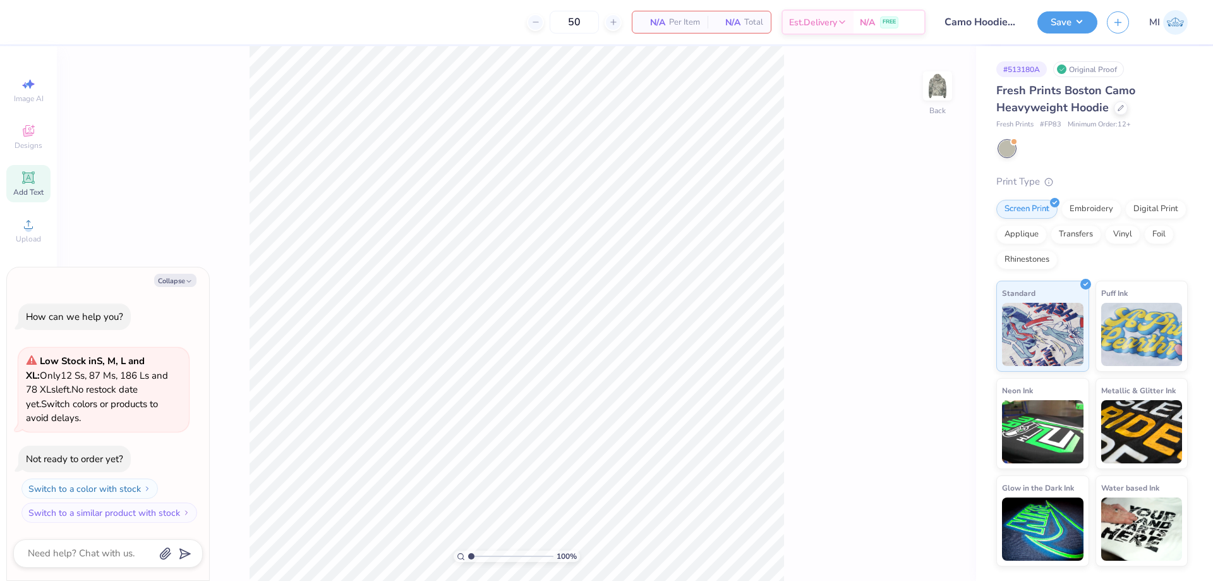
click at [45, 178] on div "Add Text" at bounding box center [28, 183] width 44 height 37
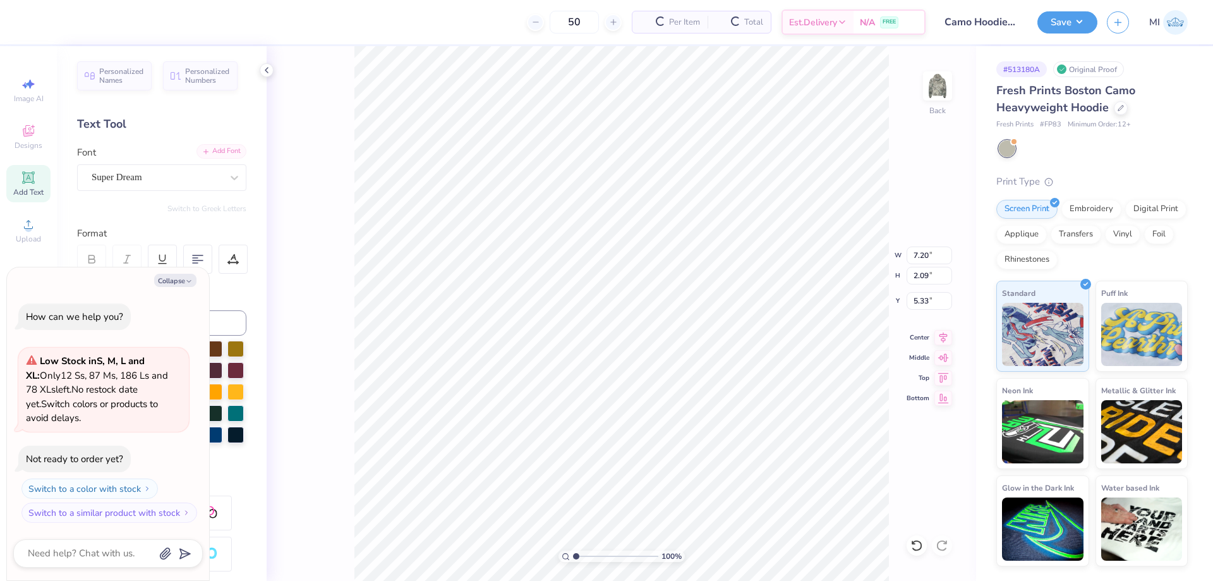
click at [217, 152] on div "Add Font" at bounding box center [221, 151] width 50 height 15
click at [173, 284] on button "Collapse" at bounding box center [175, 280] width 42 height 13
type textarea "x"
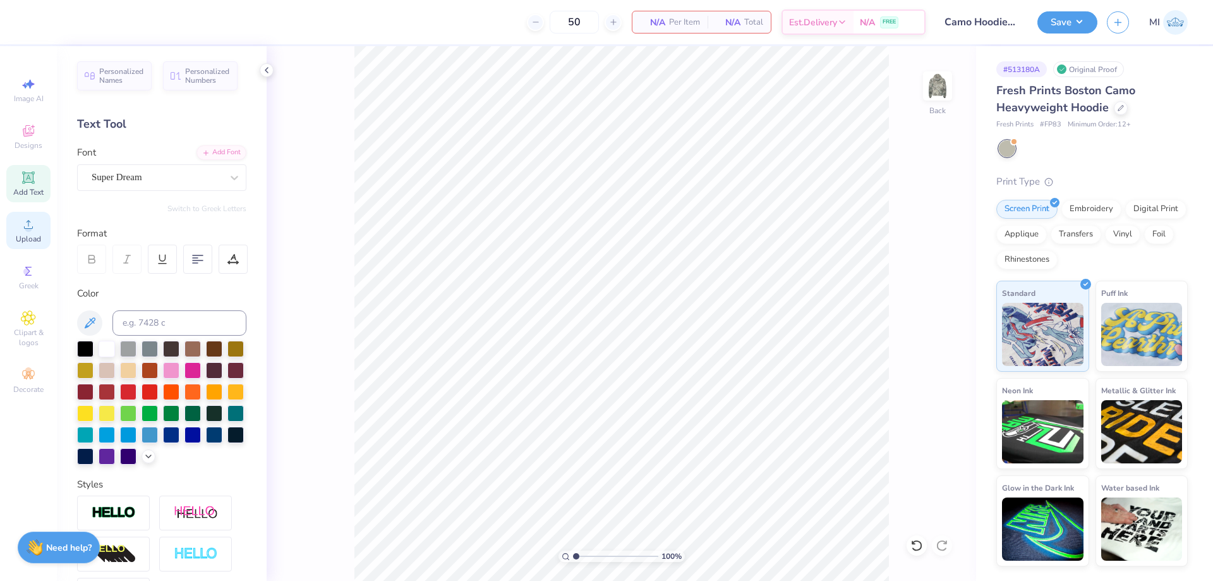
click at [35, 224] on icon at bounding box center [28, 224] width 15 height 15
click at [35, 236] on span "Upload" at bounding box center [28, 239] width 25 height 10
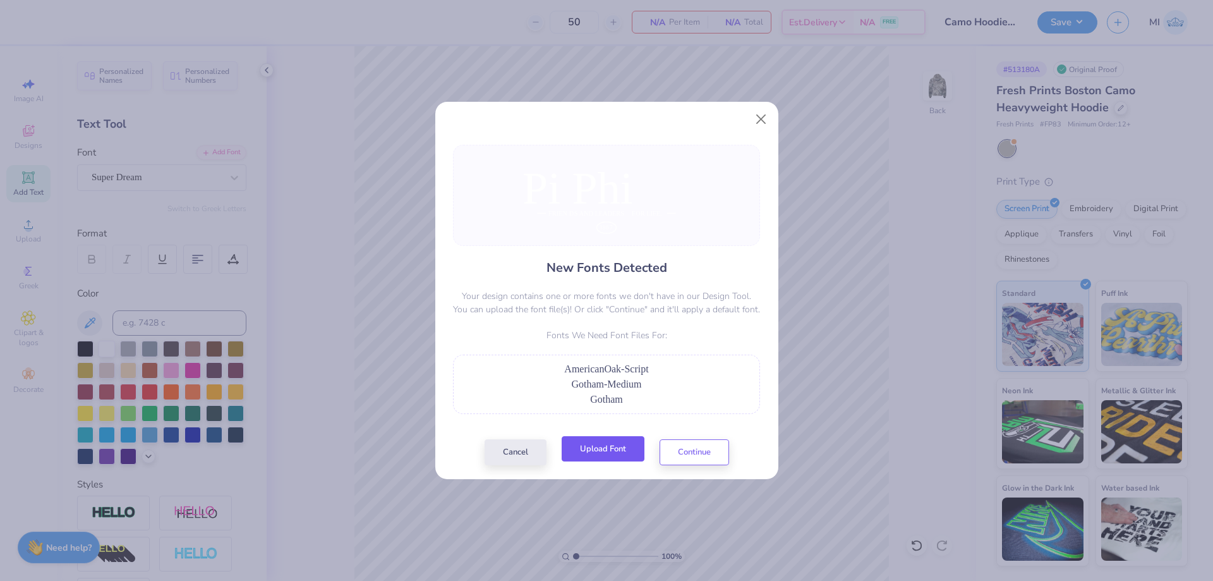
click at [617, 449] on button "Upload Font" at bounding box center [603, 449] width 83 height 26
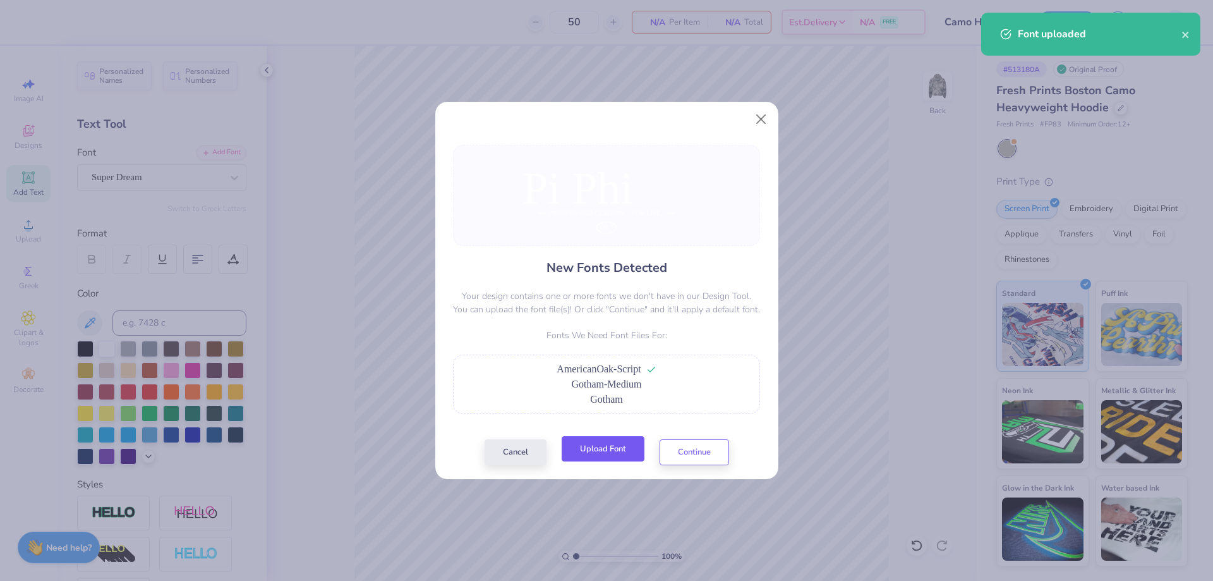
click at [619, 446] on button "Upload Font" at bounding box center [603, 449] width 83 height 26
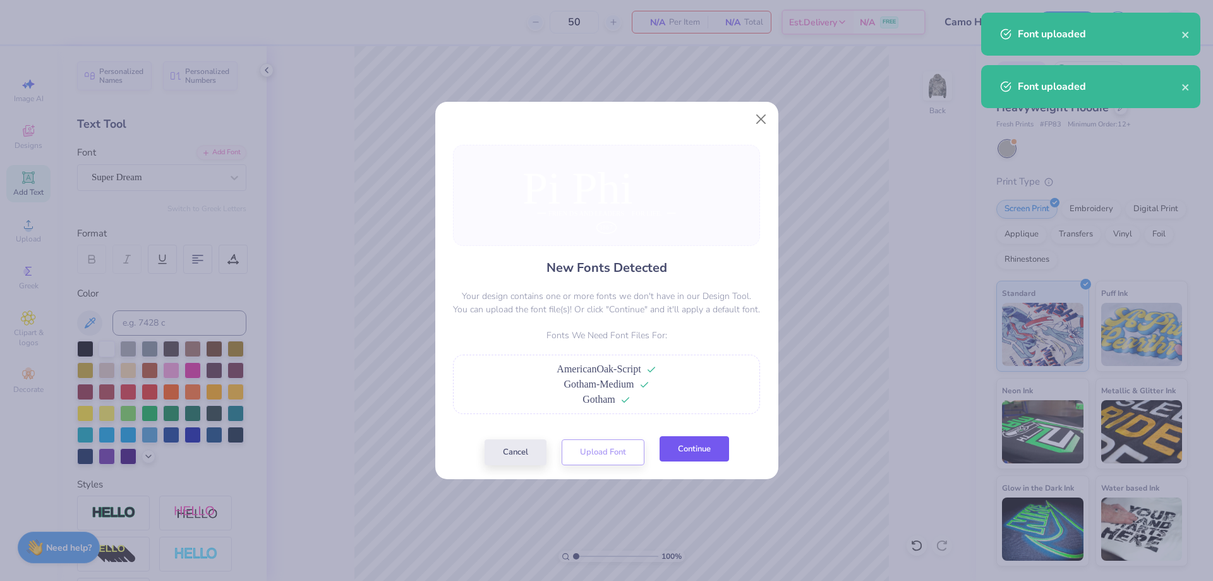
click at [699, 443] on button "Continue" at bounding box center [694, 449] width 69 height 26
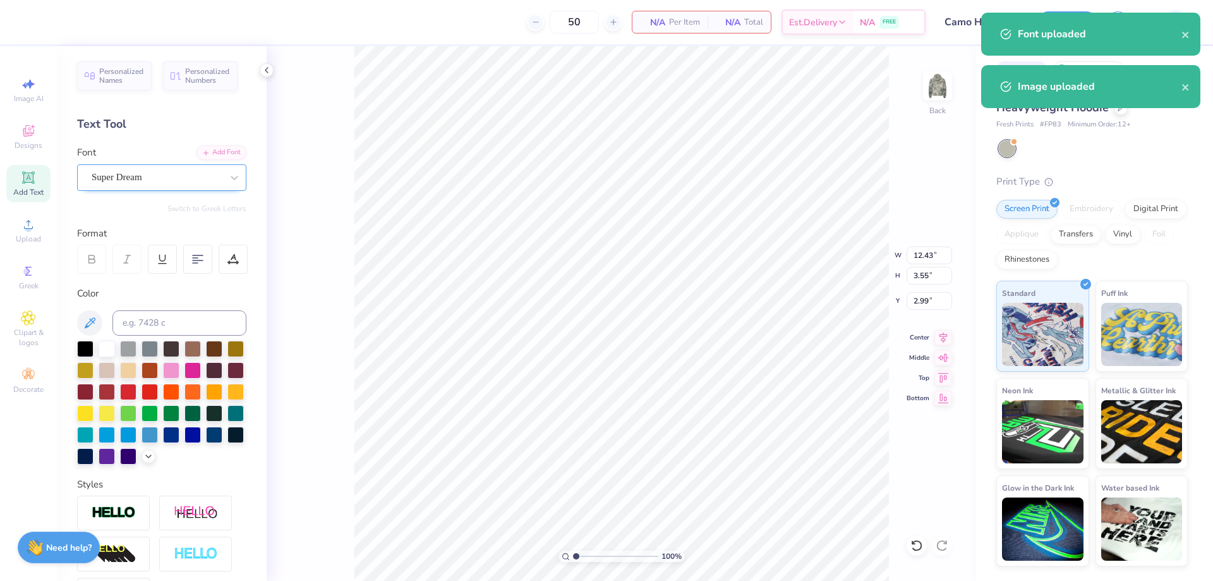
click at [162, 164] on div "Super Dream" at bounding box center [161, 177] width 169 height 27
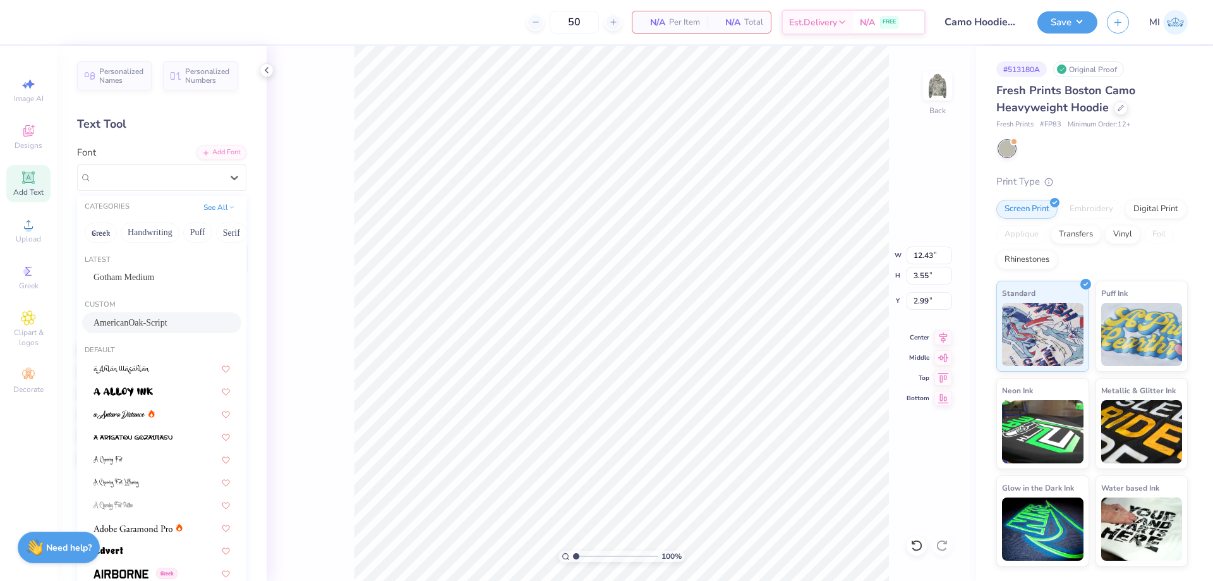
click at [129, 317] on span "AmericanOak-Script" at bounding box center [131, 322] width 74 height 13
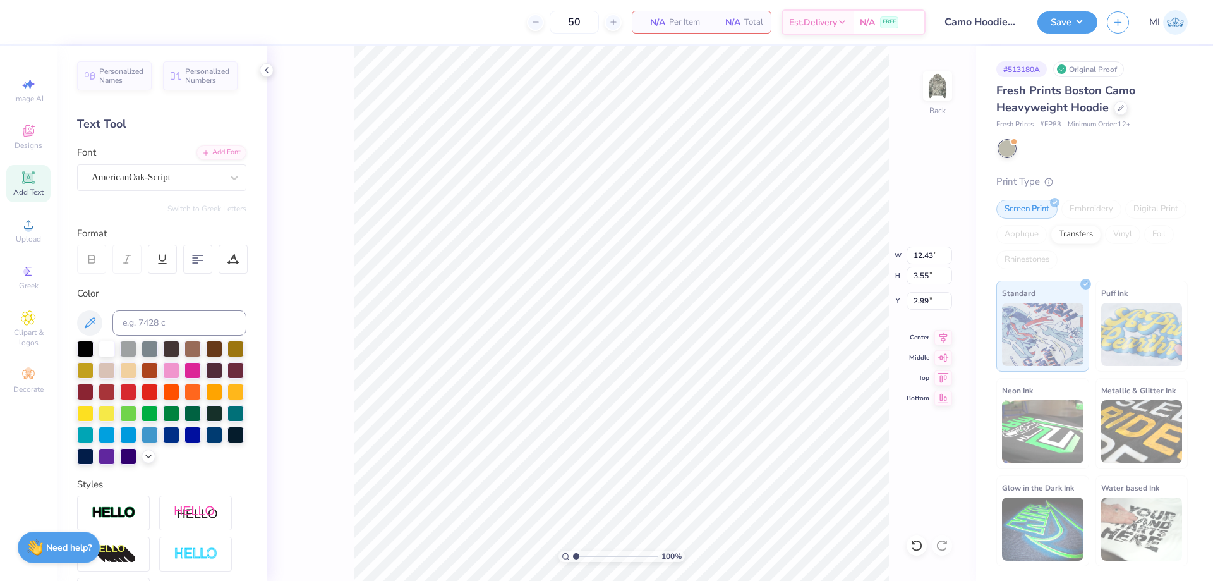
type input "18.27"
type input "5.09"
type input "2.56"
click at [930, 257] on input "18.27" at bounding box center [929, 255] width 45 height 18
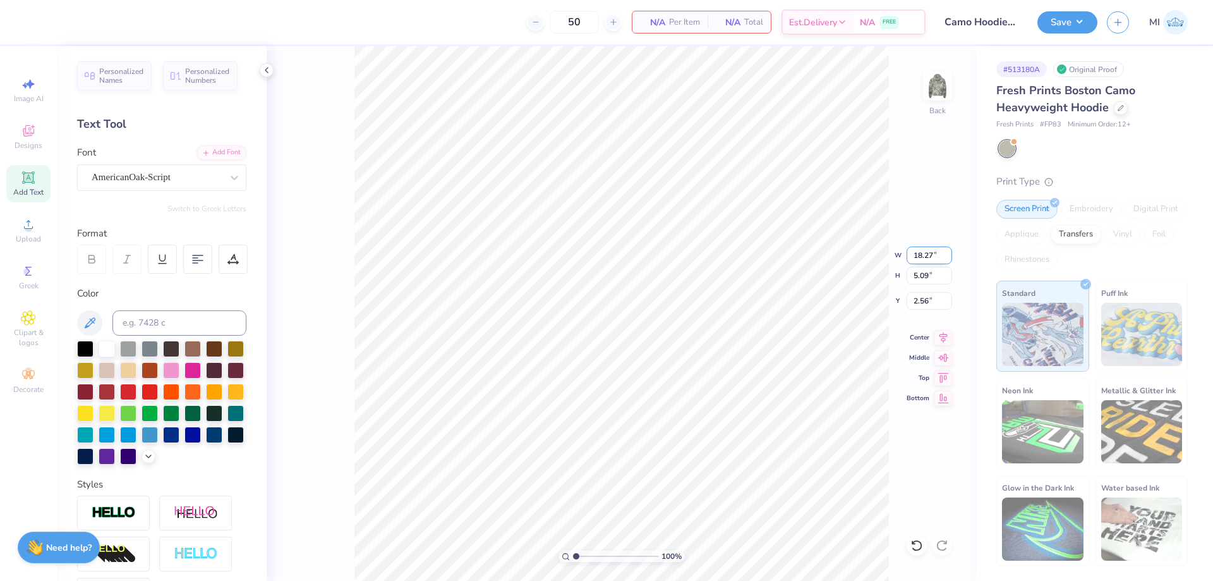
click at [930, 257] on input "18.27" at bounding box center [929, 255] width 45 height 18
type input "12.00"
type input "3.34"
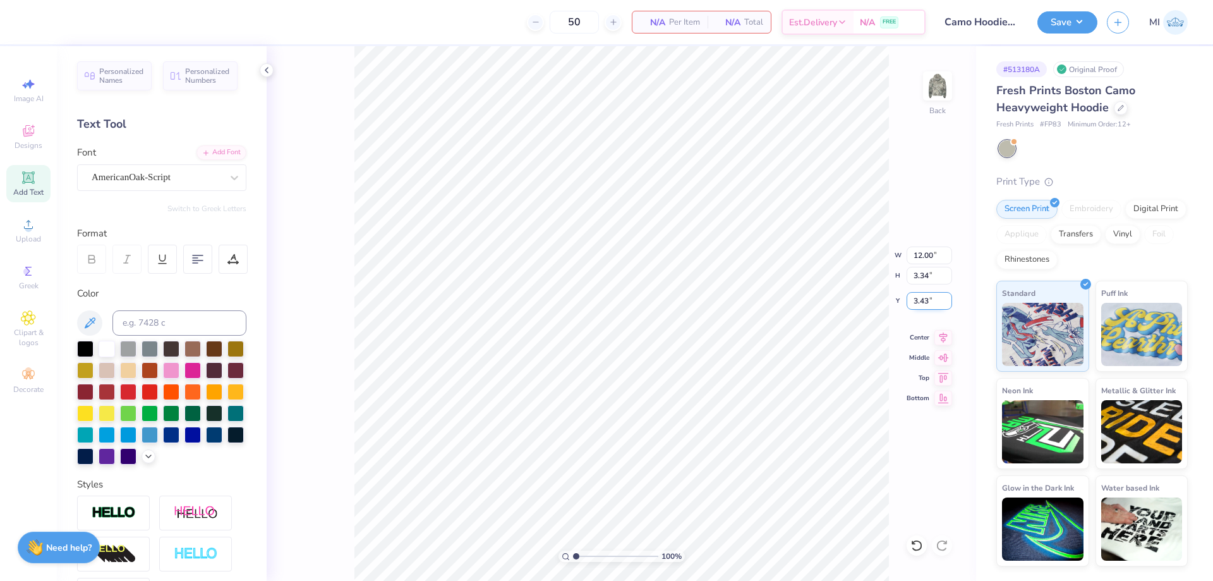
click at [921, 298] on input "3.43" at bounding box center [929, 301] width 45 height 18
type input "3.00"
click at [593, 554] on input "range" at bounding box center [615, 555] width 85 height 11
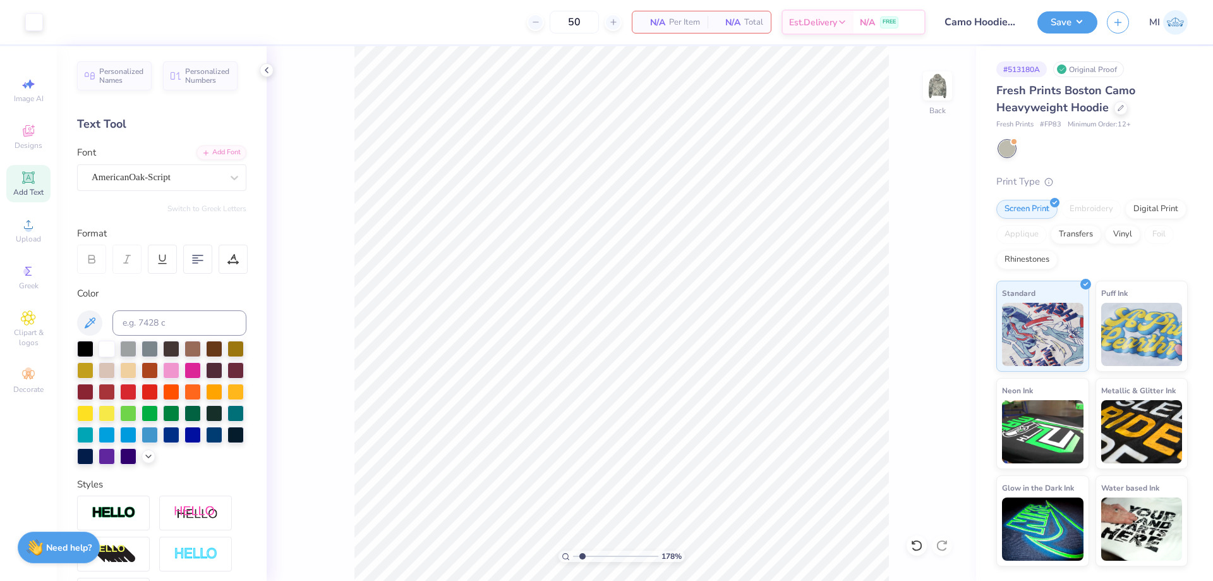
drag, startPoint x: 590, startPoint y: 557, endPoint x: 582, endPoint y: 557, distance: 7.6
click at [582, 557] on input "range" at bounding box center [615, 555] width 85 height 11
type input "1.78"
click at [136, 172] on div "Super Dream" at bounding box center [156, 177] width 133 height 20
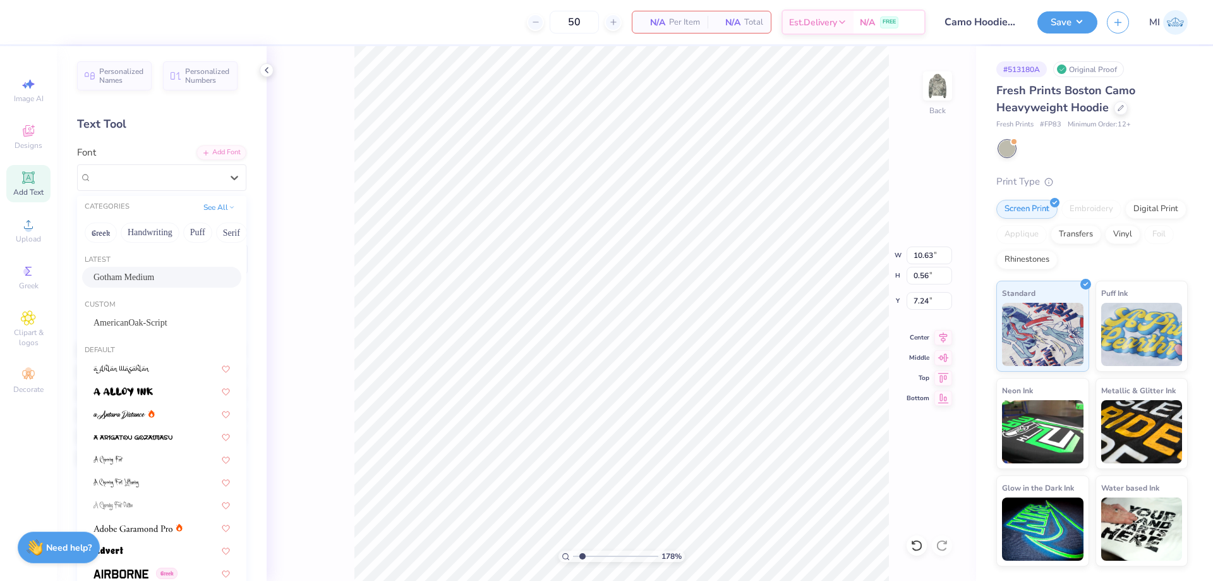
click at [149, 274] on span "Gotham Medium" at bounding box center [124, 276] width 61 height 13
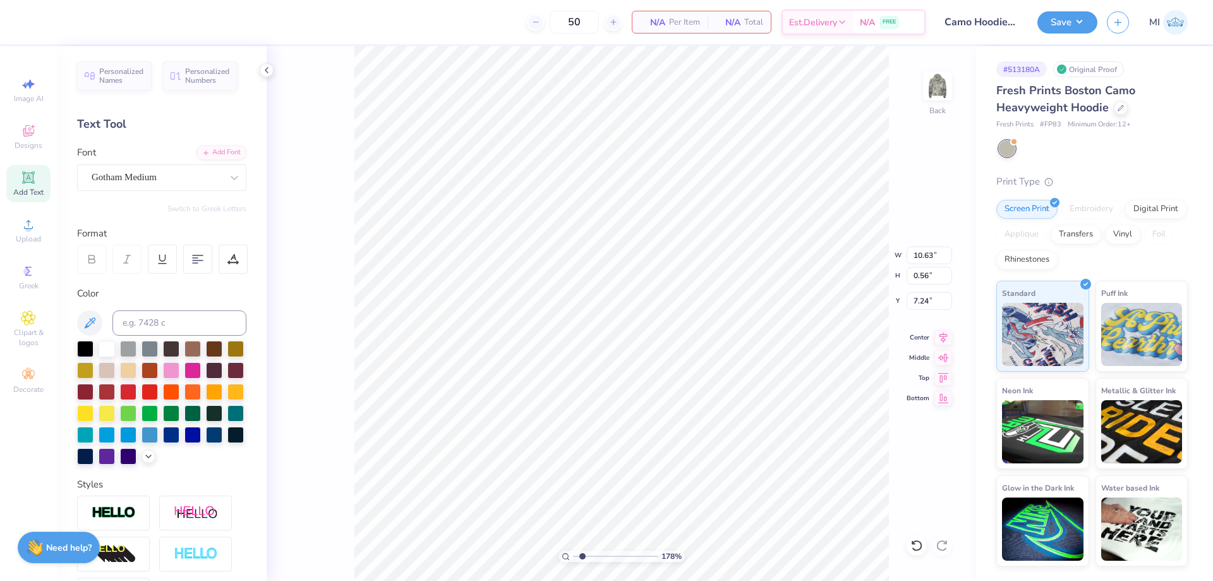
type input "12.51"
type input "0.51"
type input "7.32"
type input "2.23"
type input "1.36"
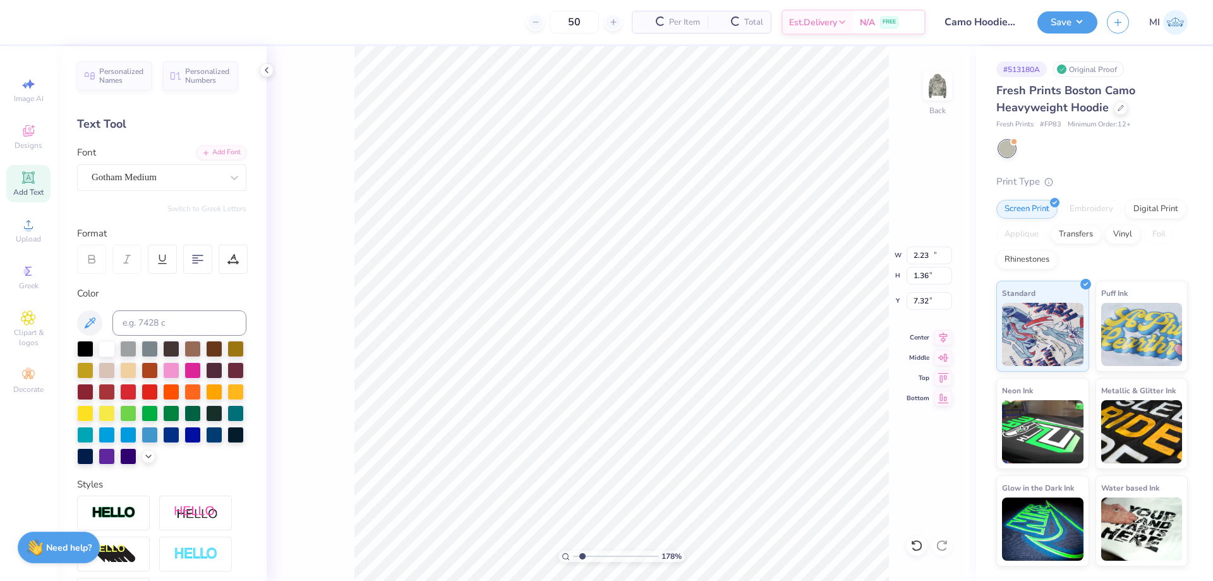
type input "8.42"
type input "12.51"
type input "0.51"
type input "7.32"
click at [924, 253] on input "12.51" at bounding box center [929, 255] width 45 height 18
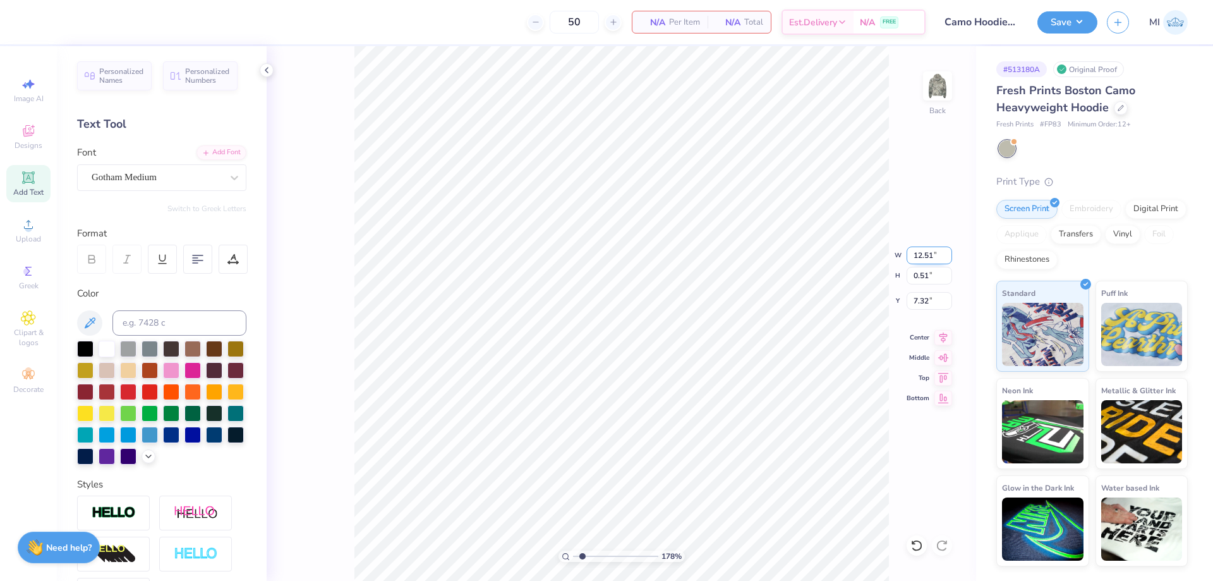
click at [924, 253] on input "12.51" at bounding box center [929, 255] width 45 height 18
type input "10.00"
type input "0.41"
type input "7.06"
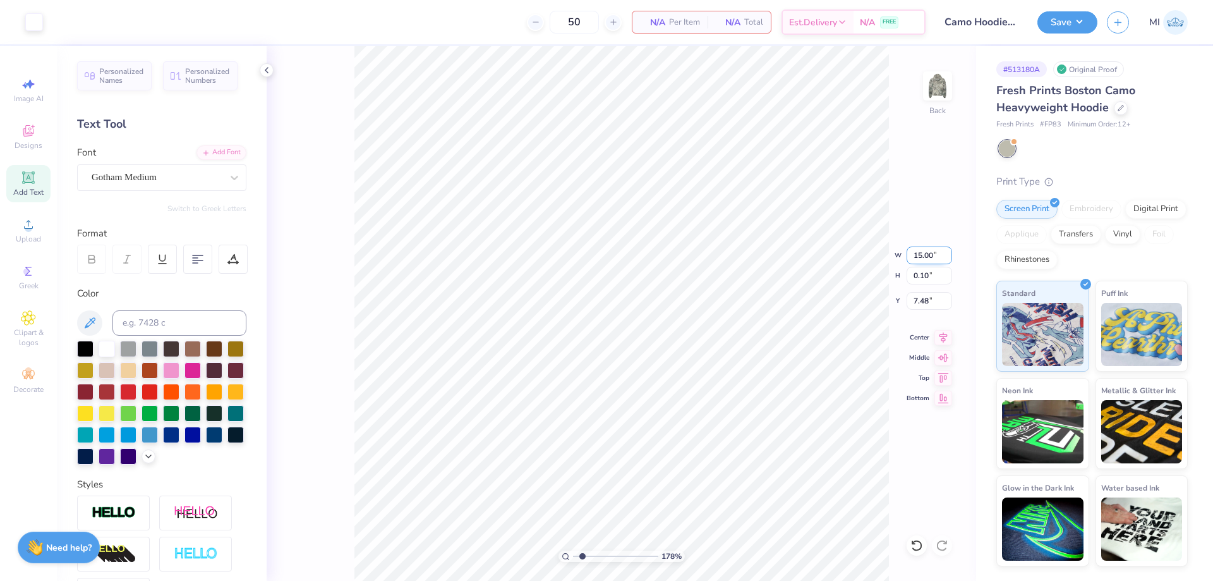
click at [918, 254] on input "15.00" at bounding box center [929, 255] width 45 height 18
type input "12.00"
type input "0.08"
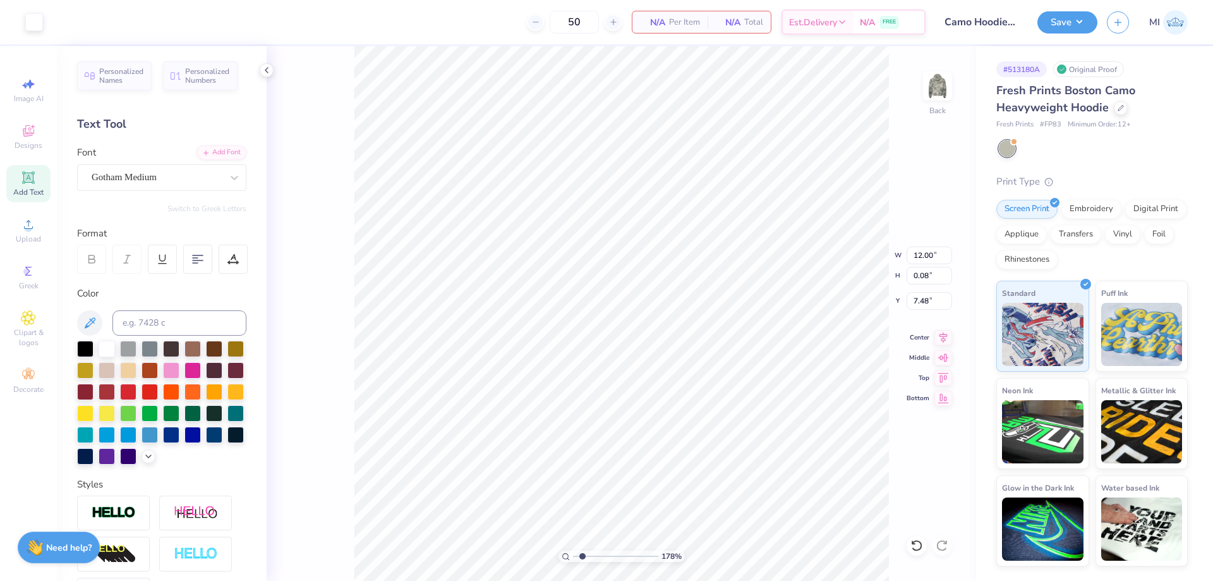
type input "6.78"
type input "6.65"
type input "7.51"
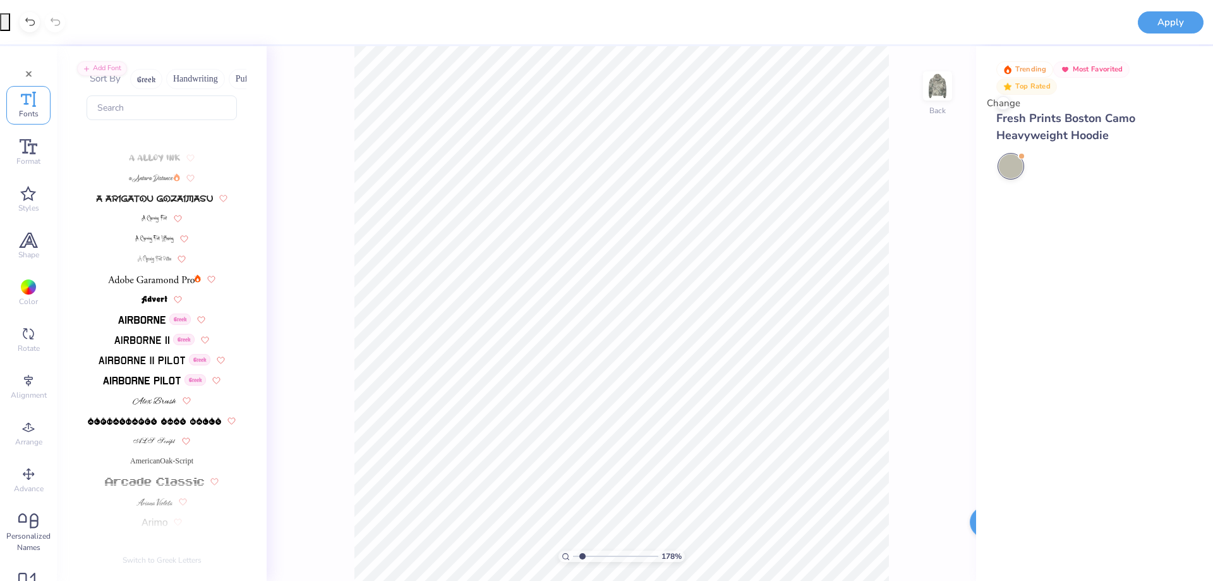
type input "1"
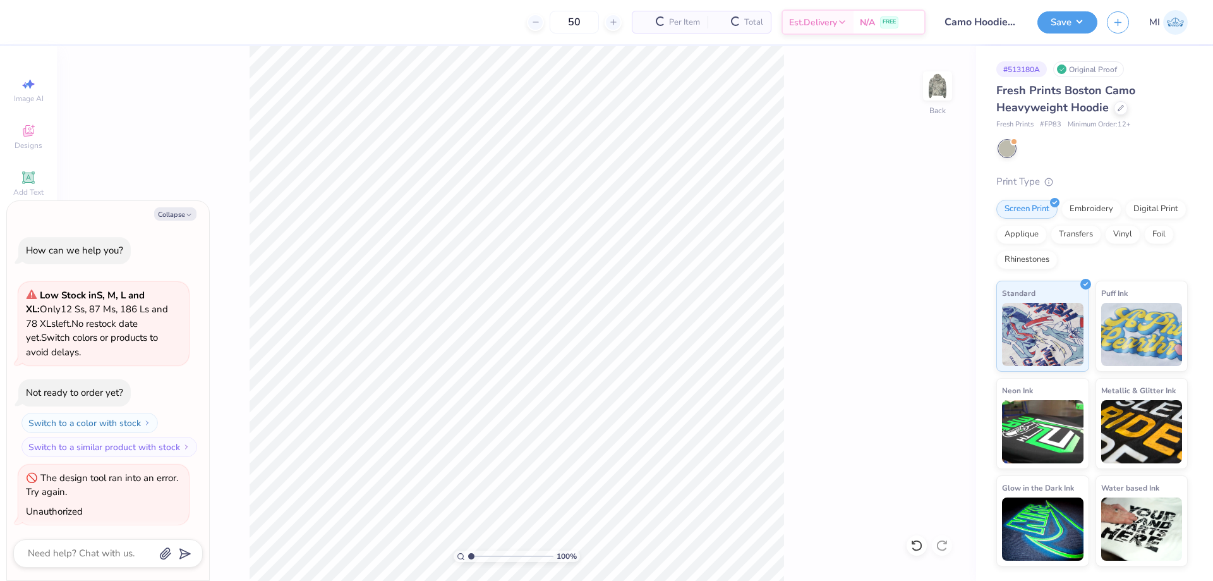
scroll to position [2, 0]
click at [468, 558] on input "range" at bounding box center [510, 555] width 85 height 11
click at [179, 217] on button "Collapse" at bounding box center [175, 213] width 42 height 13
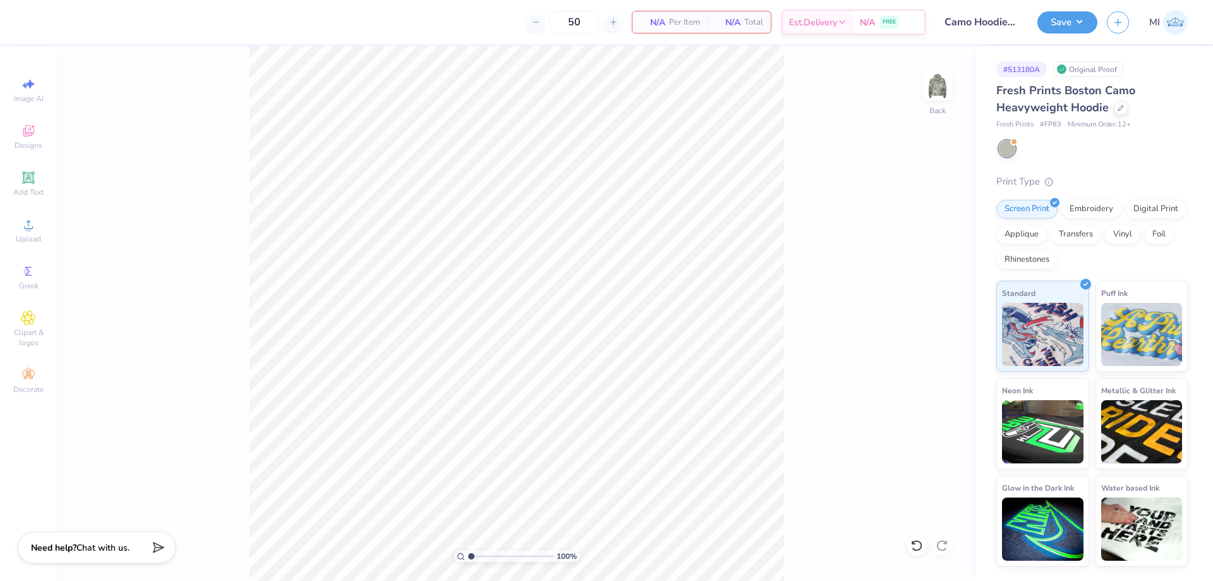
type textarea "x"
click at [476, 557] on input "range" at bounding box center [510, 555] width 85 height 11
type input "1.56"
type input "7.54"
click at [560, 561] on li "Send to Back" at bounding box center [566, 565] width 99 height 25
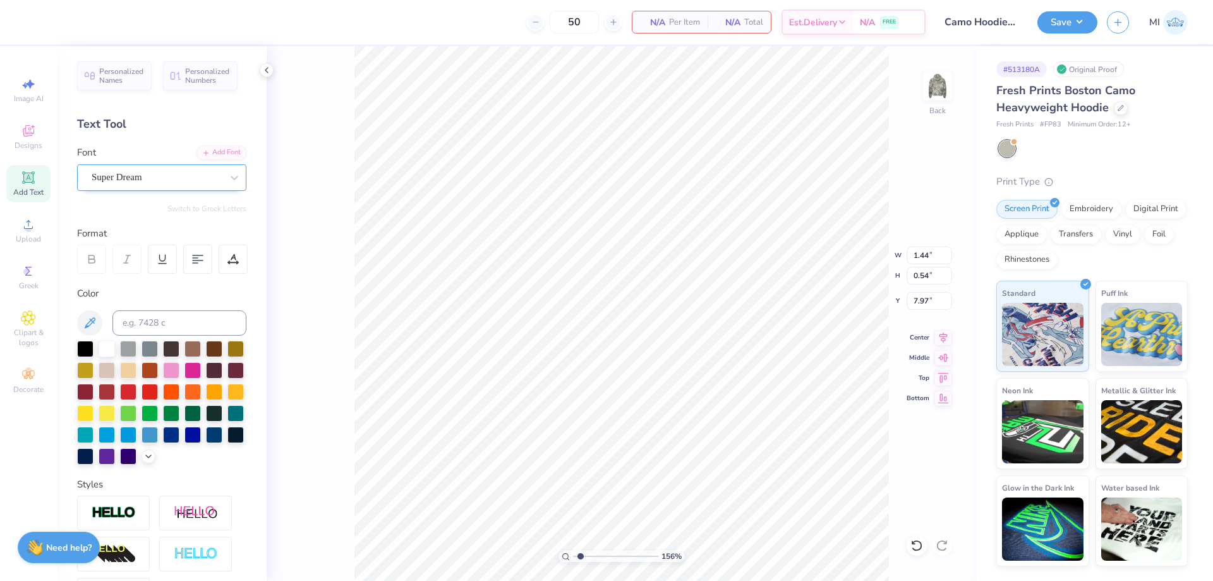
click at [176, 188] on div "Super Dream" at bounding box center [161, 177] width 169 height 27
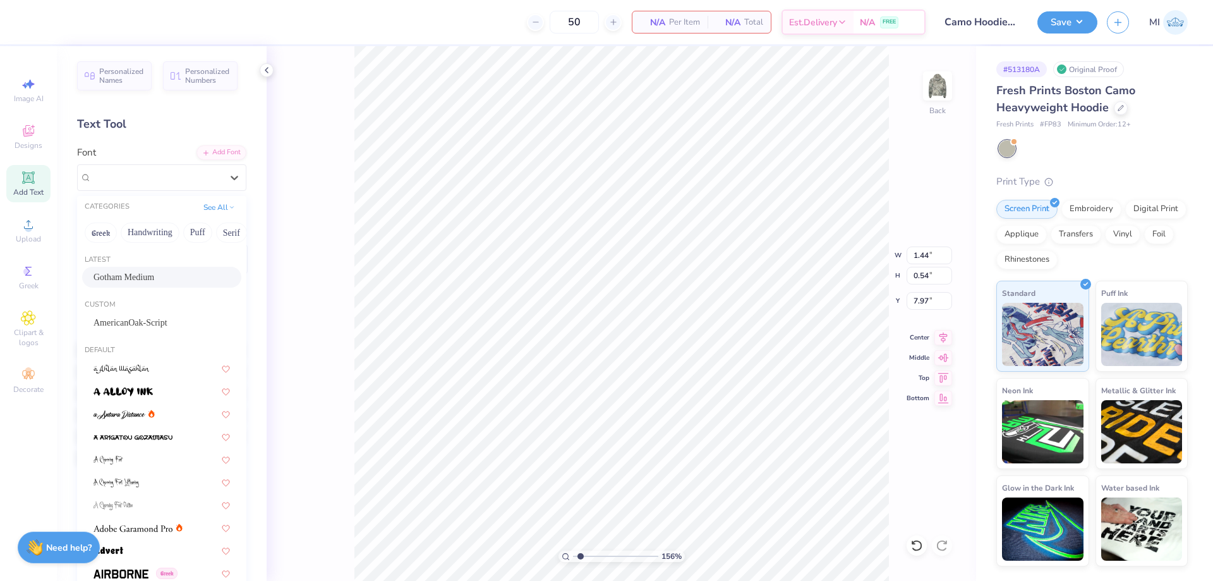
click at [149, 281] on span "Gotham Medium" at bounding box center [124, 276] width 61 height 13
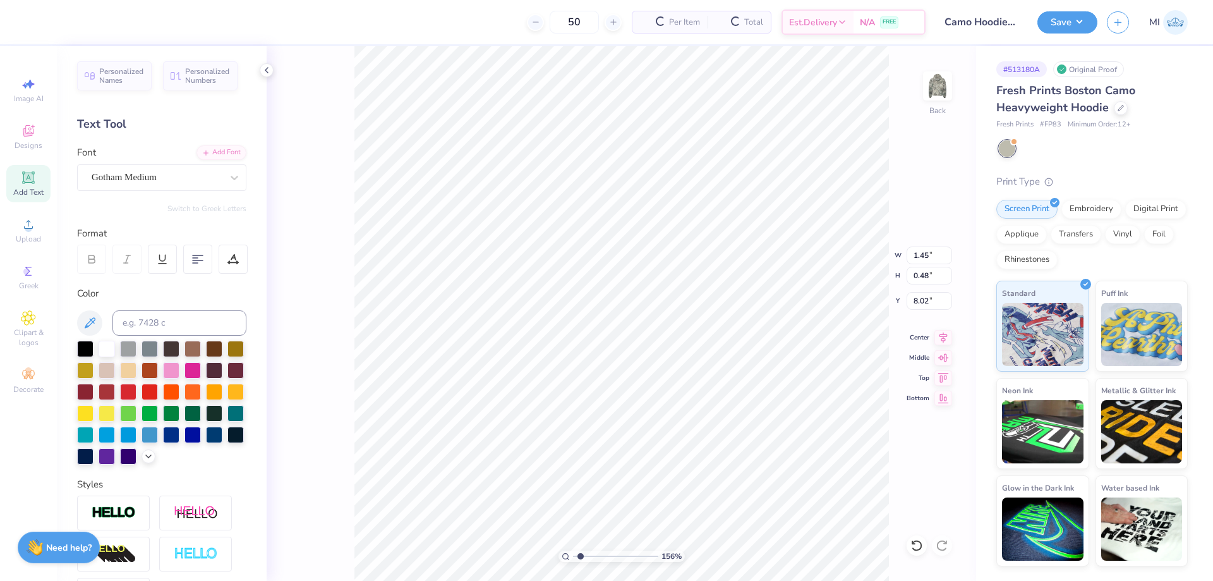
type input "1.45"
type input "0.48"
type input "8.02"
drag, startPoint x: 588, startPoint y: 556, endPoint x: 617, endPoint y: 550, distance: 29.1
type input "5.8"
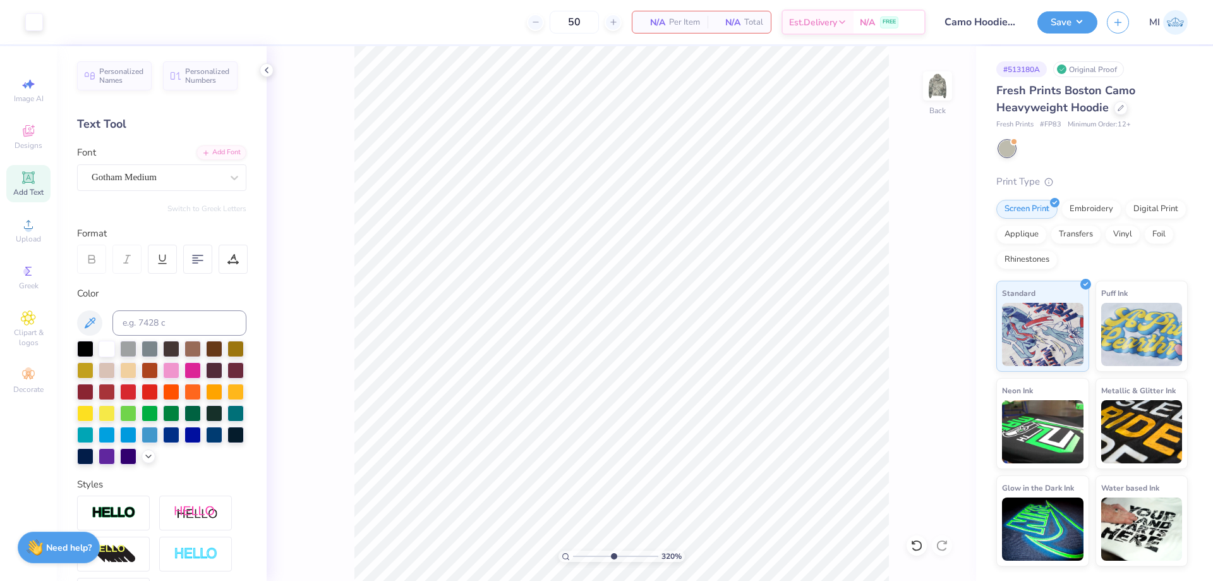
click at [617, 550] on input "range" at bounding box center [615, 555] width 85 height 11
type input "7.98"
drag, startPoint x: 618, startPoint y: 555, endPoint x: 499, endPoint y: 545, distance: 119.3
type input "1"
click at [573, 550] on input "range" at bounding box center [615, 555] width 85 height 11
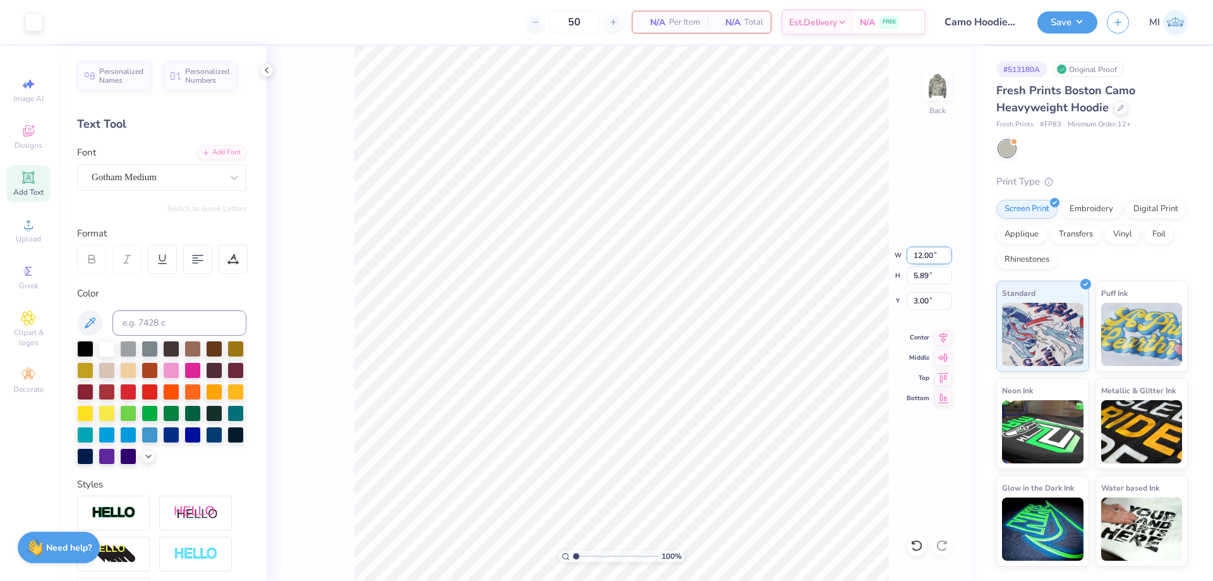
click at [934, 256] on input "12.00" at bounding box center [929, 255] width 45 height 18
type input "12.50"
type input "6.14"
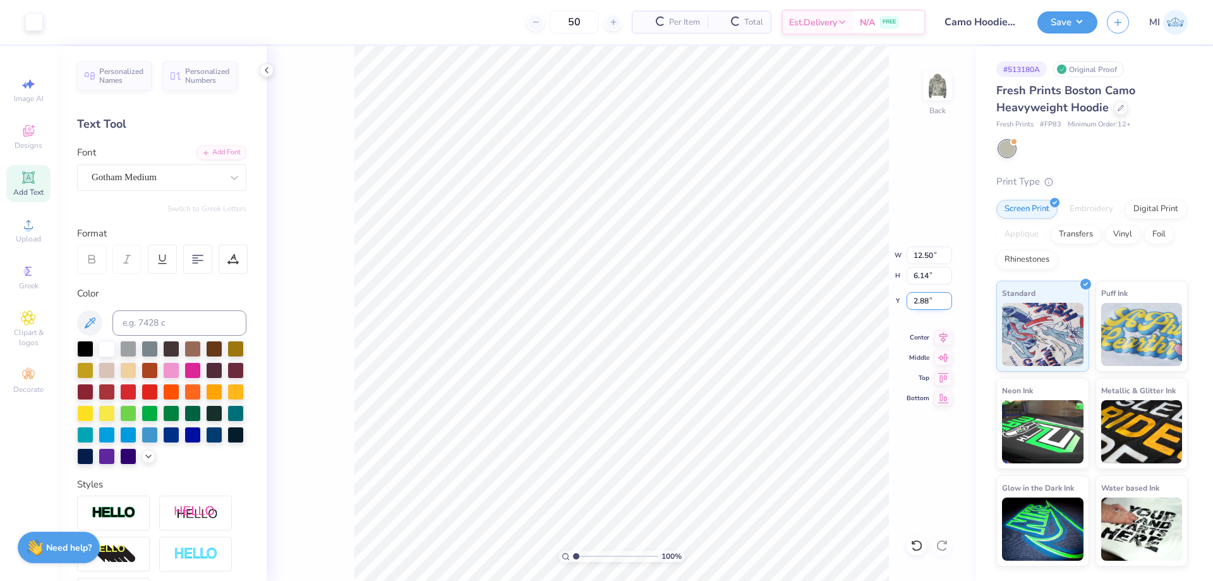
click at [926, 302] on input "2.88" at bounding box center [929, 301] width 45 height 18
type input "3.00"
click at [1071, 29] on button "Save" at bounding box center [1067, 20] width 60 height 22
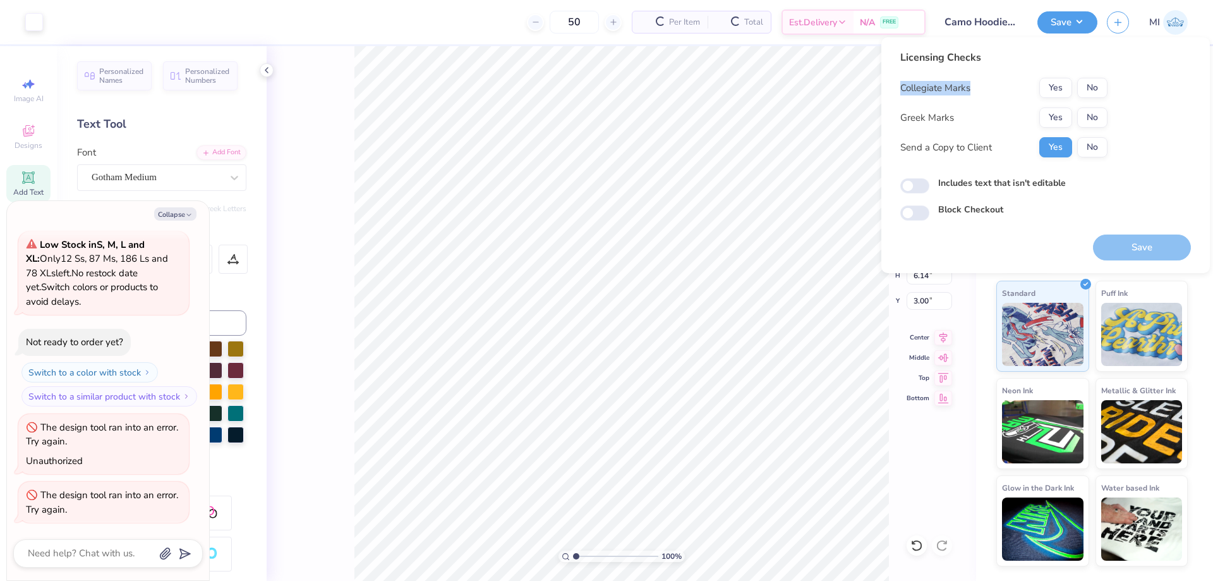
drag, startPoint x: 1102, startPoint y: 71, endPoint x: 1097, endPoint y: 76, distance: 7.1
click at [1099, 75] on div "Licensing Checks Collegiate Marks Yes No Greek Marks Yes No Send a Copy to Clie…" at bounding box center [1003, 108] width 207 height 117
click at [1083, 92] on button "No" at bounding box center [1092, 88] width 30 height 20
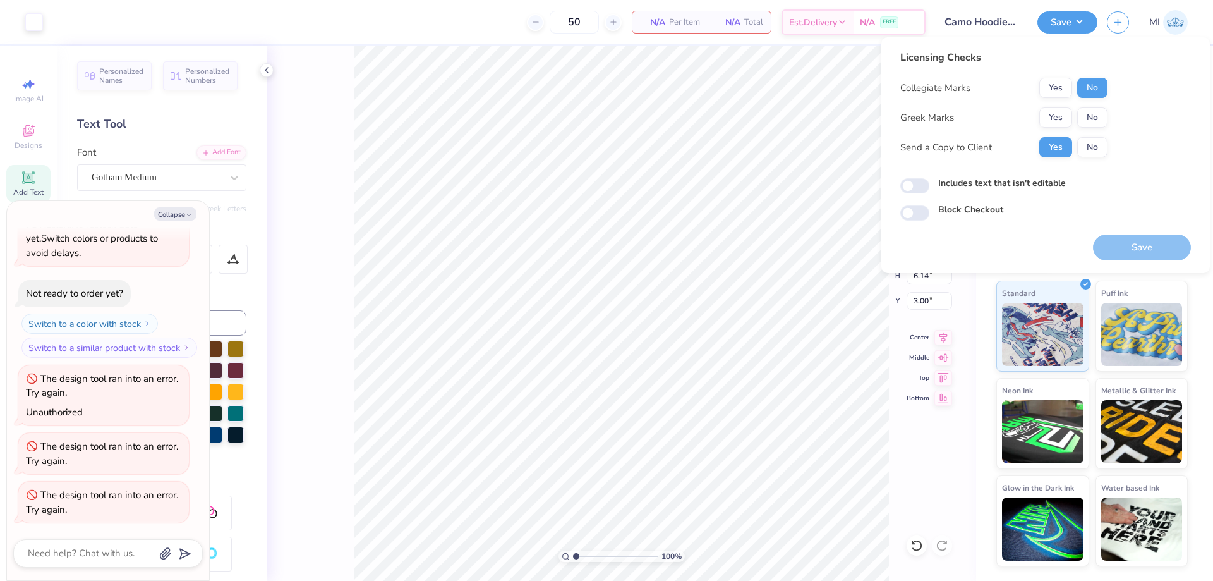
click at [1064, 106] on div "Collegiate Marks Yes No Greek Marks Yes No Send a Copy to Client Yes No" at bounding box center [1003, 118] width 207 height 80
click at [1059, 113] on button "Yes" at bounding box center [1055, 117] width 33 height 20
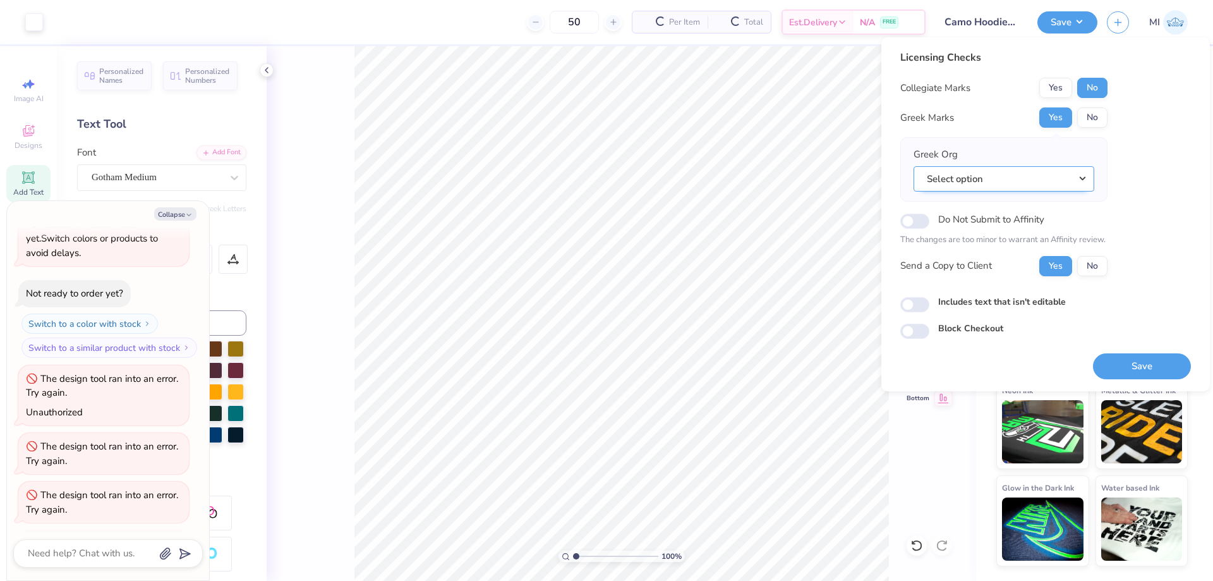
scroll to position [148, 0]
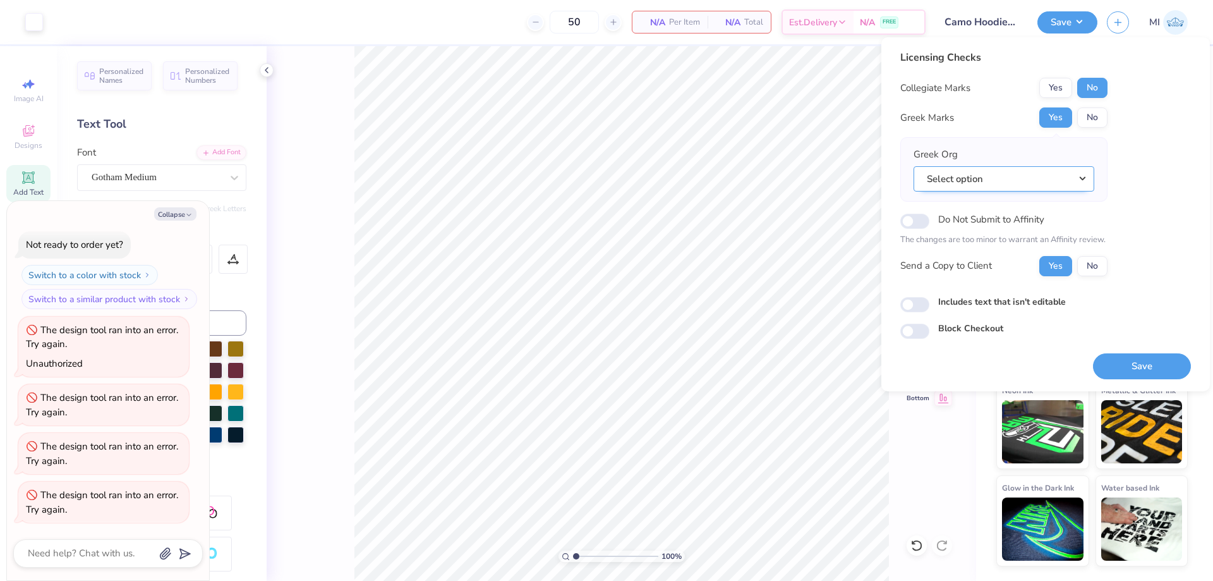
click at [1028, 183] on button "Select option" at bounding box center [1004, 179] width 181 height 26
click at [994, 178] on button "Select option" at bounding box center [1004, 179] width 181 height 26
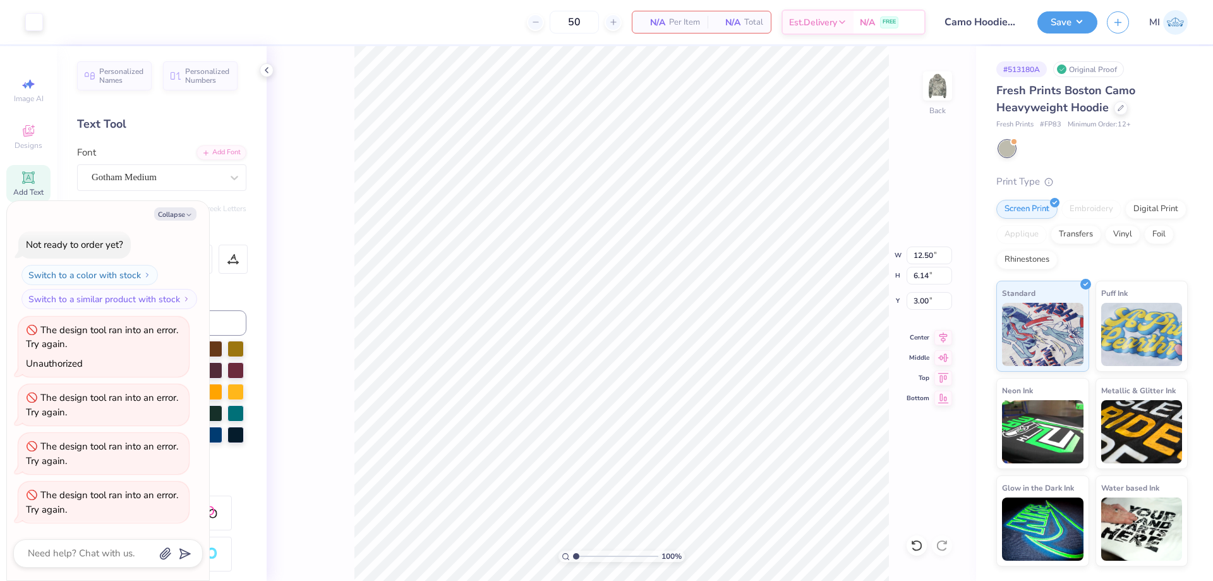
type textarea "x"
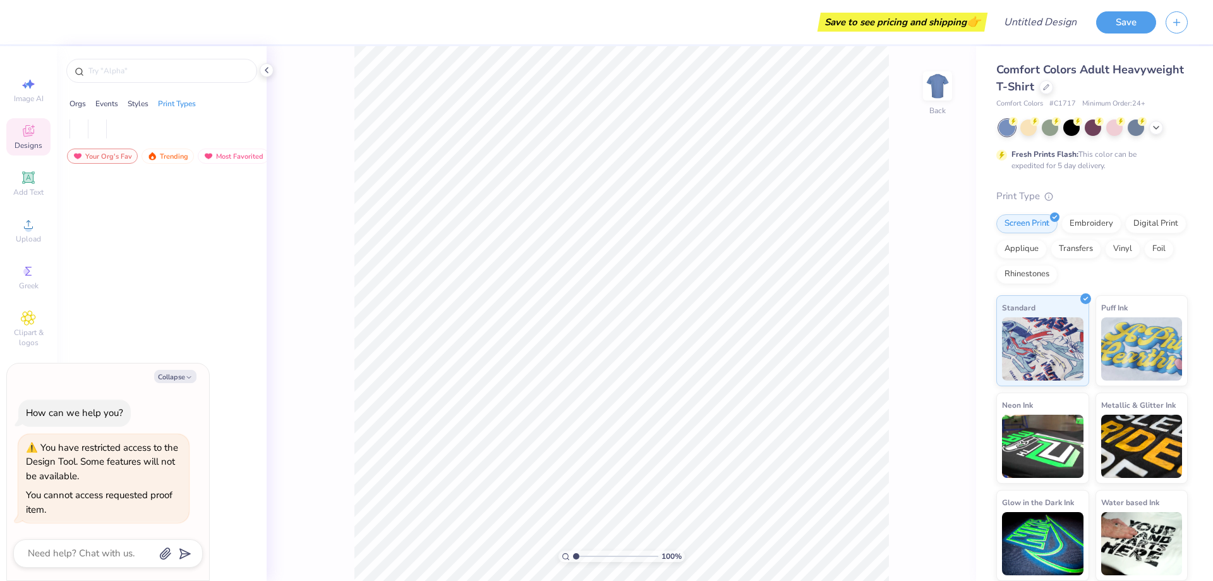
type textarea "x"
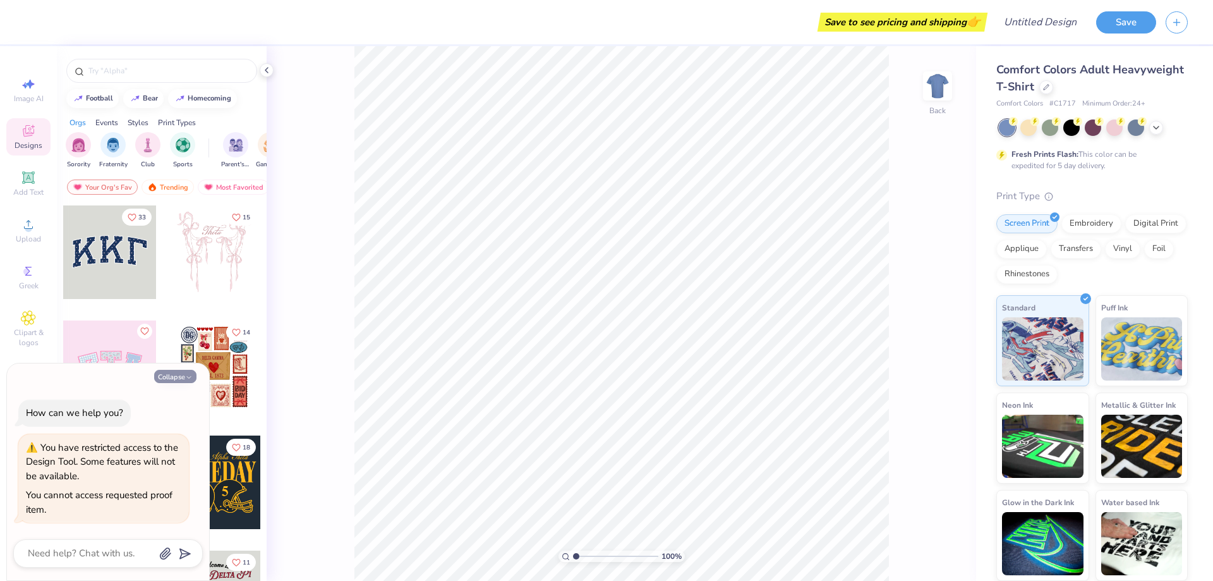
click at [178, 376] on button "Collapse" at bounding box center [175, 376] width 42 height 13
type textarea "x"
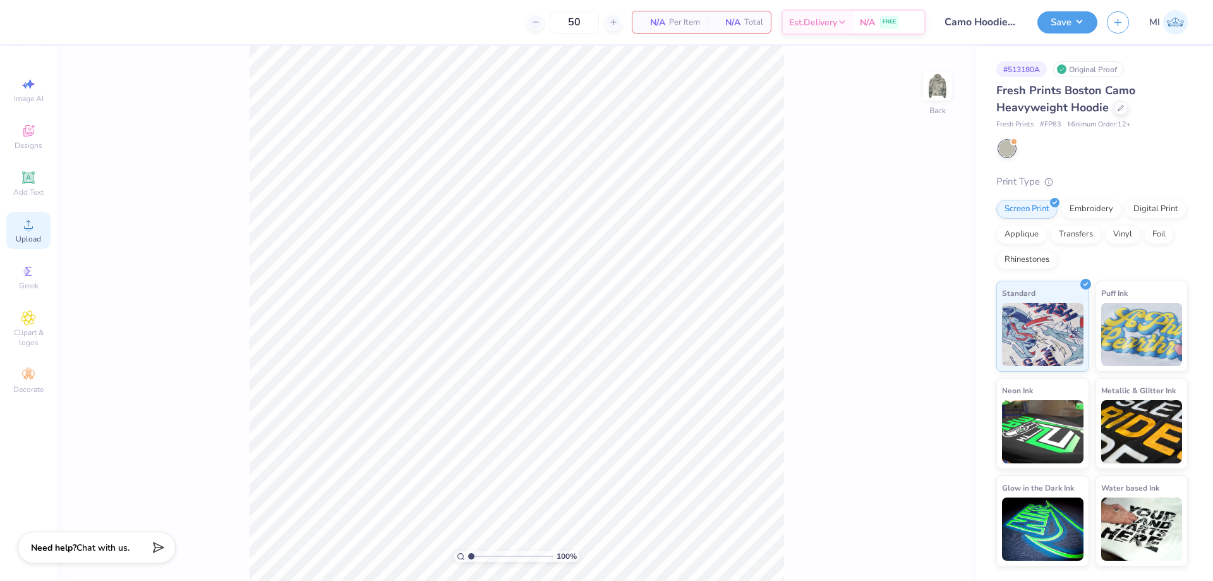
click at [24, 220] on icon at bounding box center [28, 224] width 15 height 15
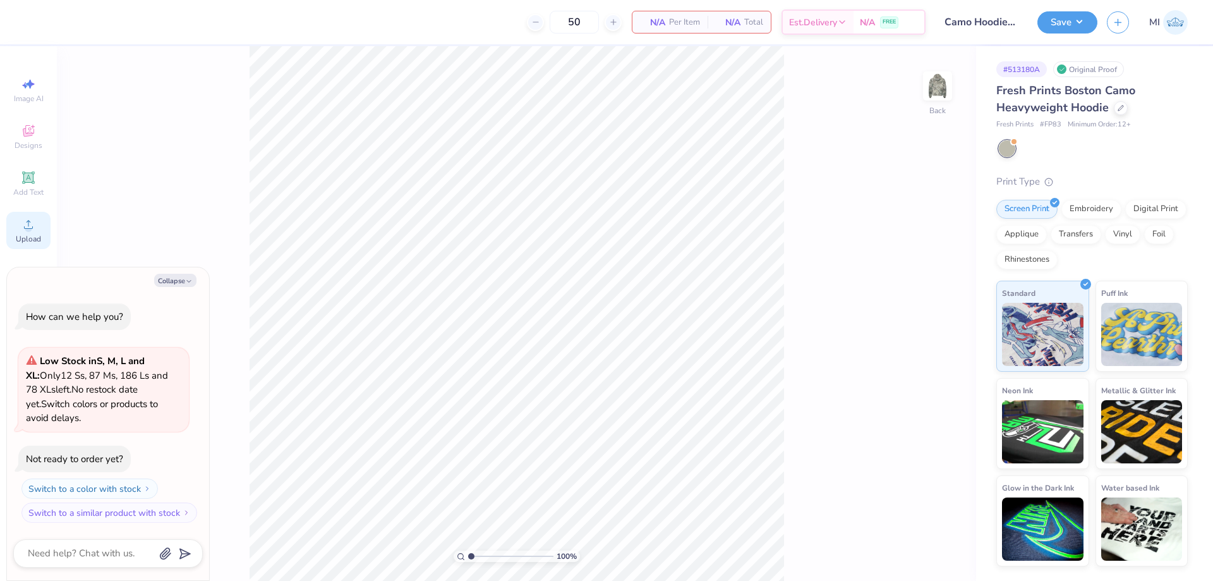
type textarea "x"
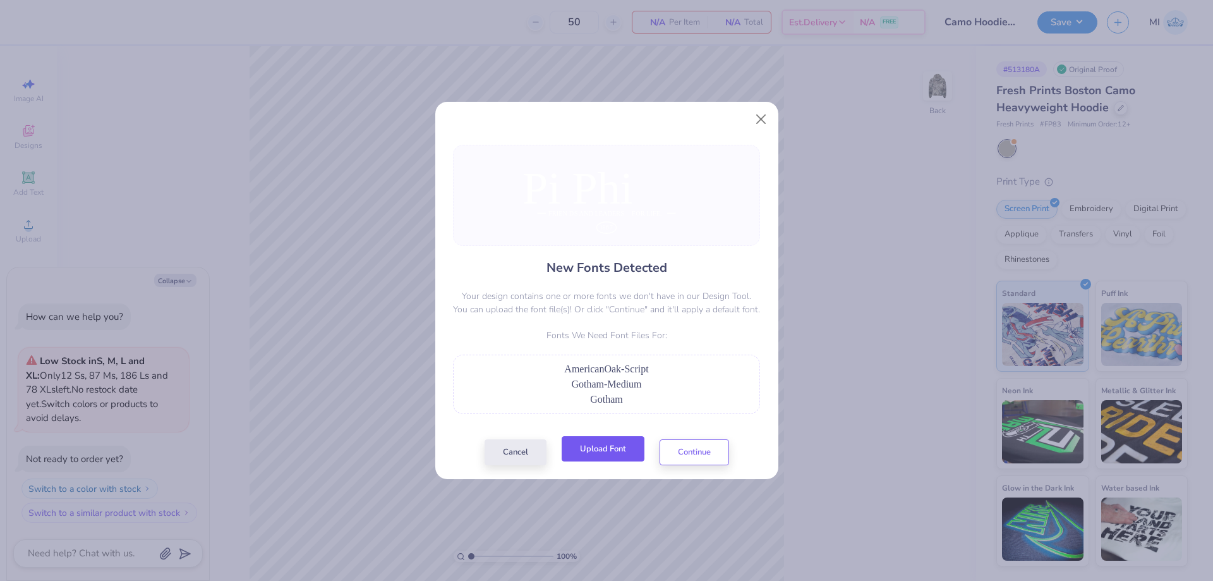
click at [615, 440] on button "Upload Font" at bounding box center [603, 449] width 83 height 26
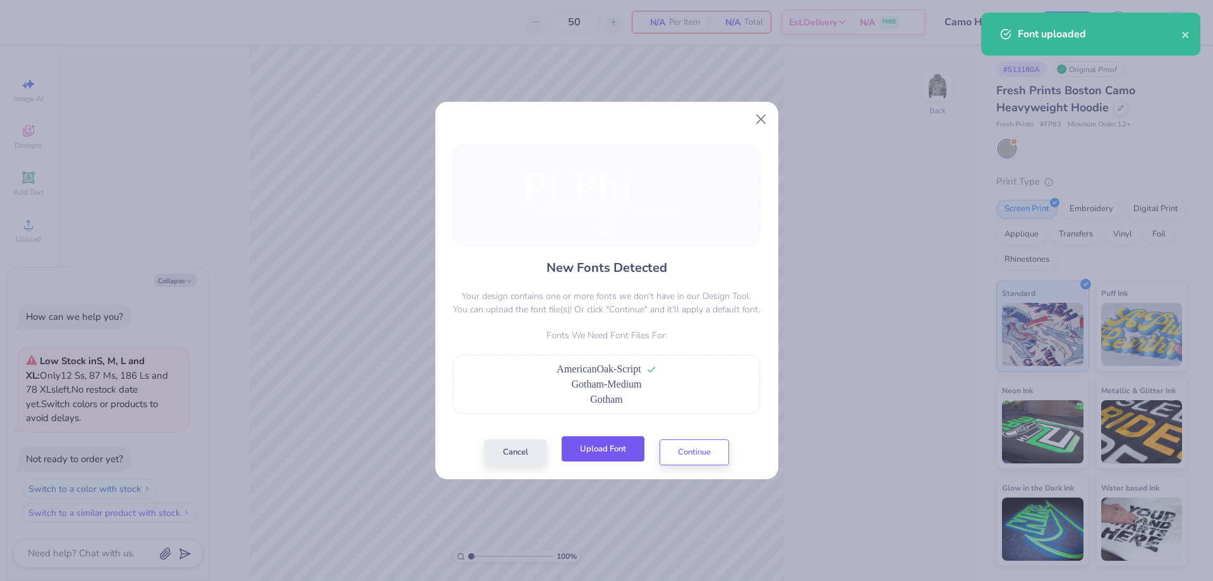
click at [592, 444] on button "Upload Font" at bounding box center [603, 449] width 83 height 26
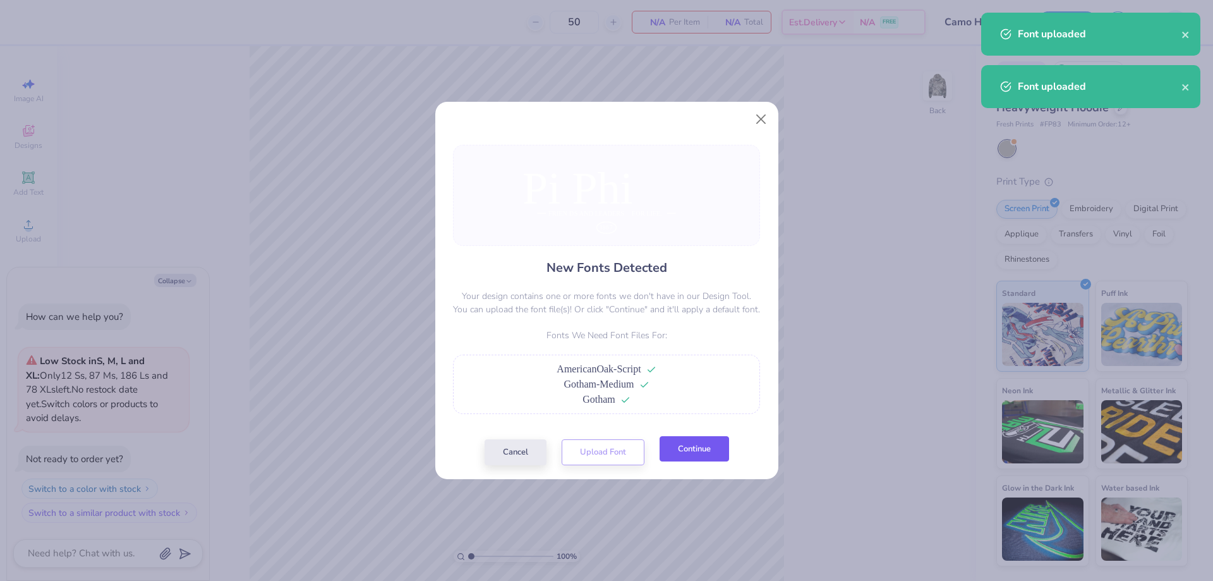
click at [679, 452] on button "Continue" at bounding box center [694, 449] width 69 height 26
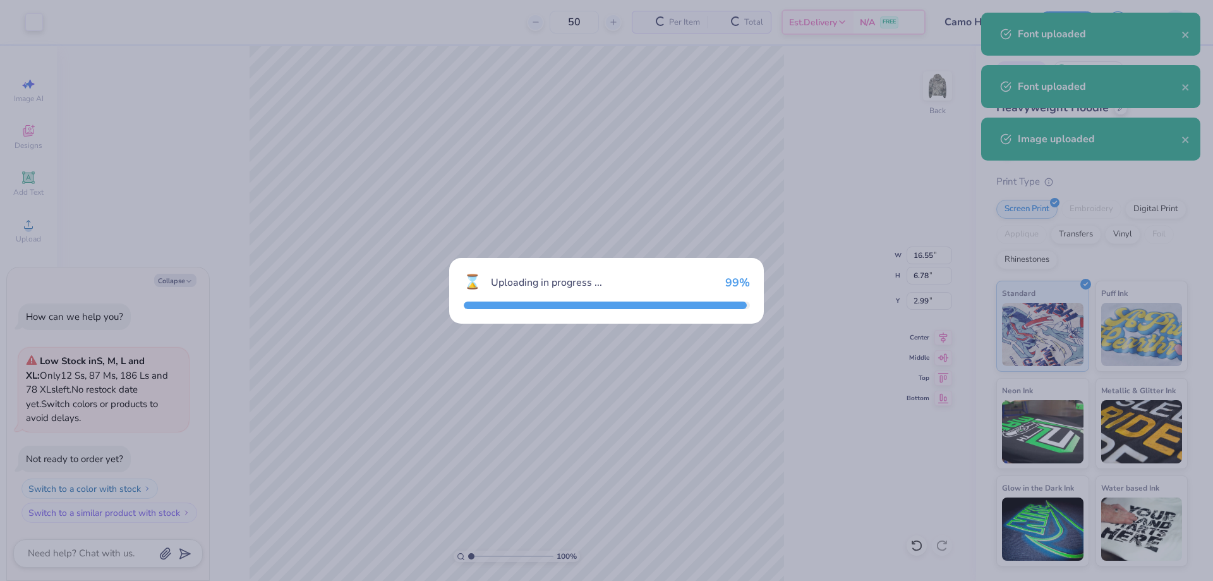
type textarea "x"
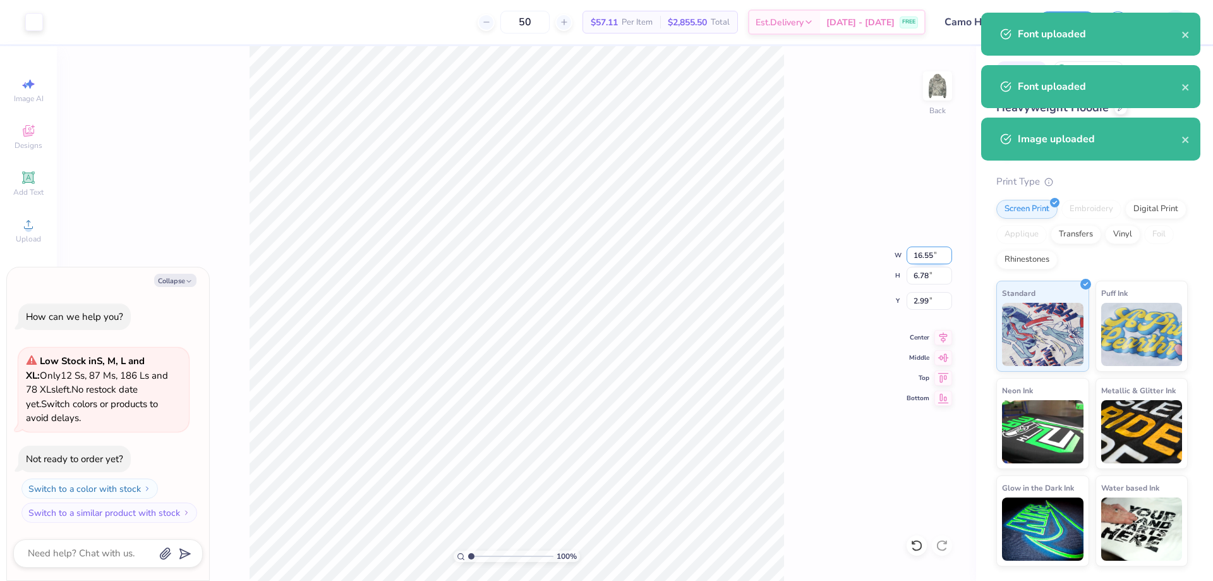
click at [929, 253] on input "16.55" at bounding box center [929, 255] width 45 height 18
click at [929, 253] on input "1" at bounding box center [929, 255] width 45 height 18
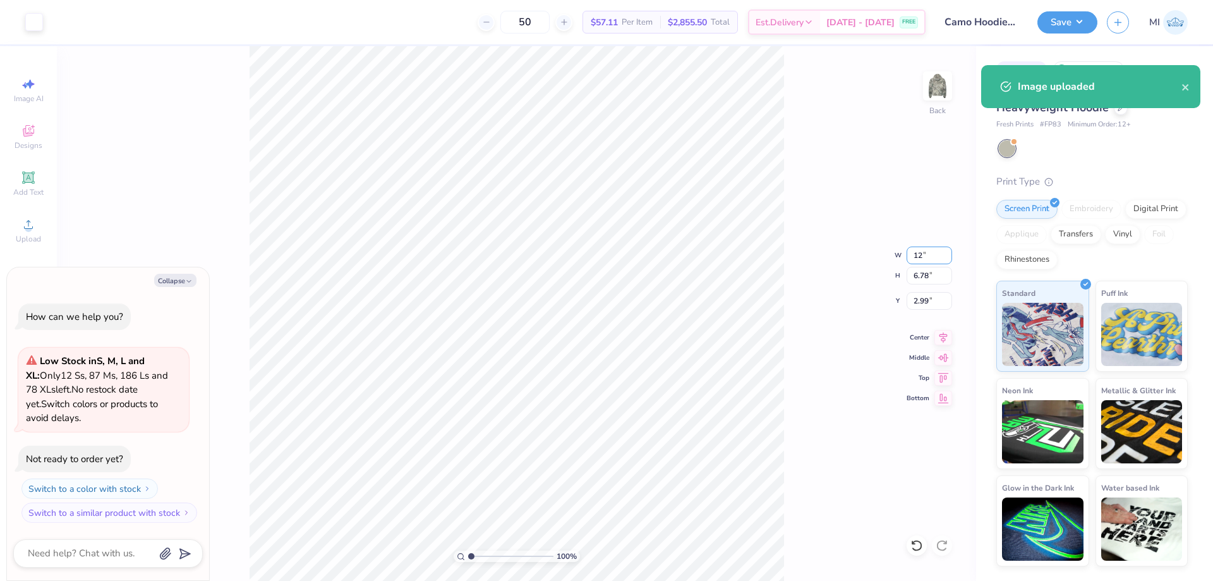
type input "12"
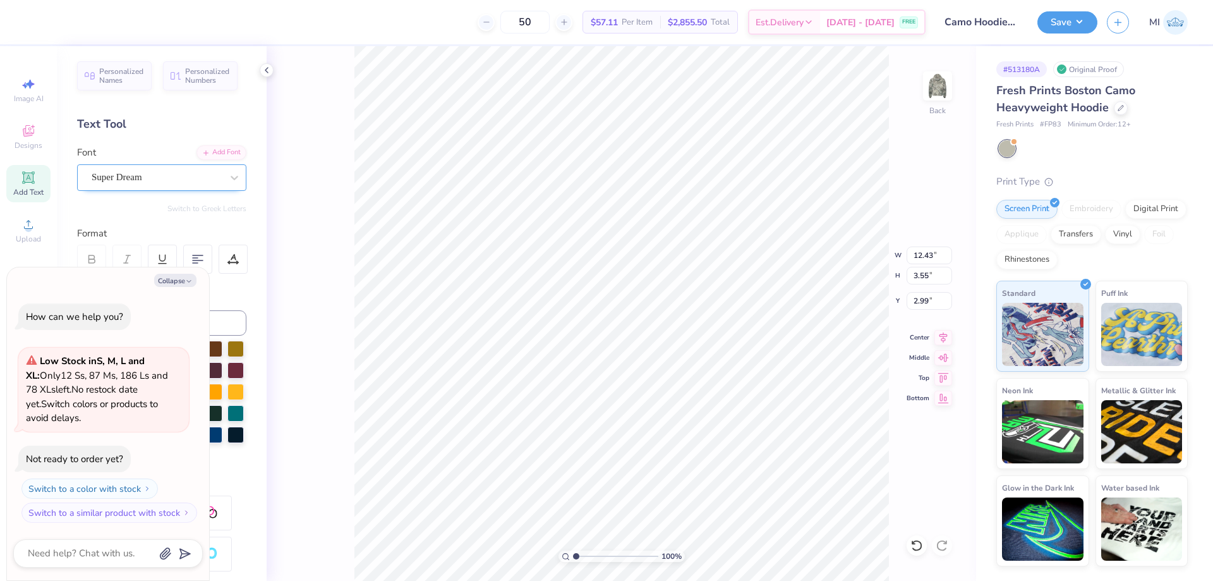
click at [166, 176] on div "Super Dream" at bounding box center [156, 177] width 133 height 20
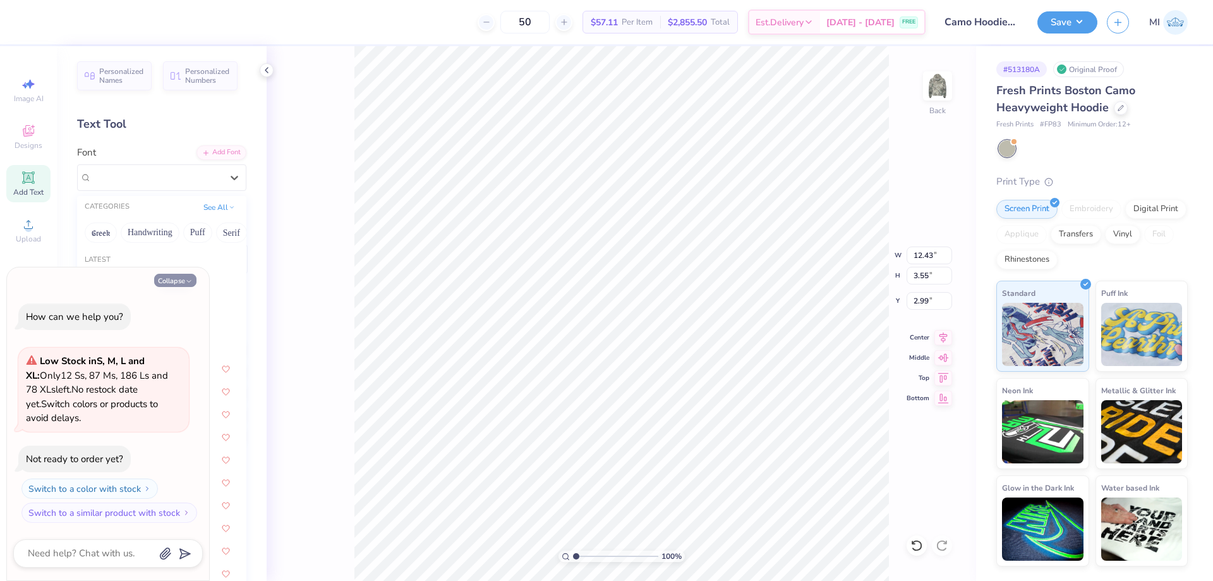
click at [163, 280] on button "Collapse" at bounding box center [175, 280] width 42 height 13
type textarea "x"
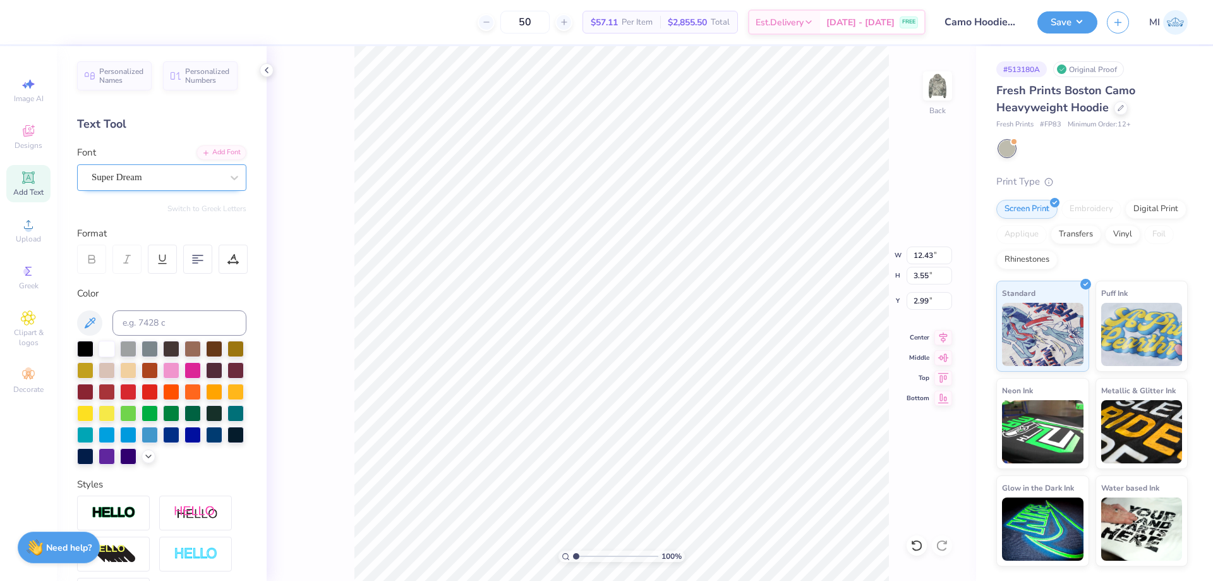
click at [160, 180] on div "Super Dream" at bounding box center [156, 177] width 133 height 20
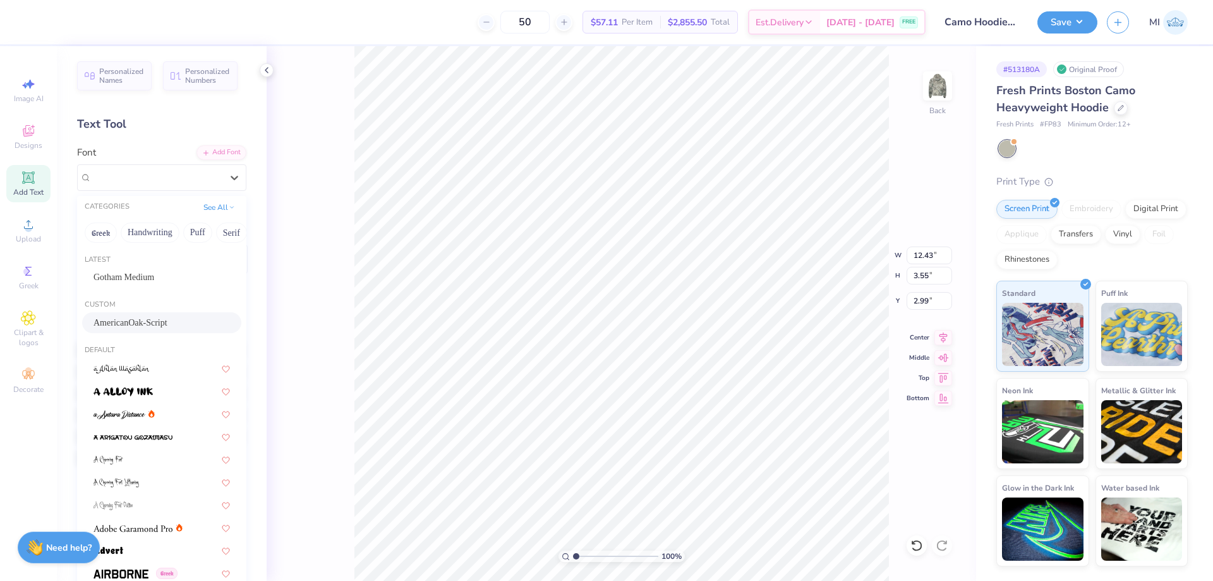
click at [136, 322] on span "AmericanOak-Script" at bounding box center [131, 322] width 74 height 13
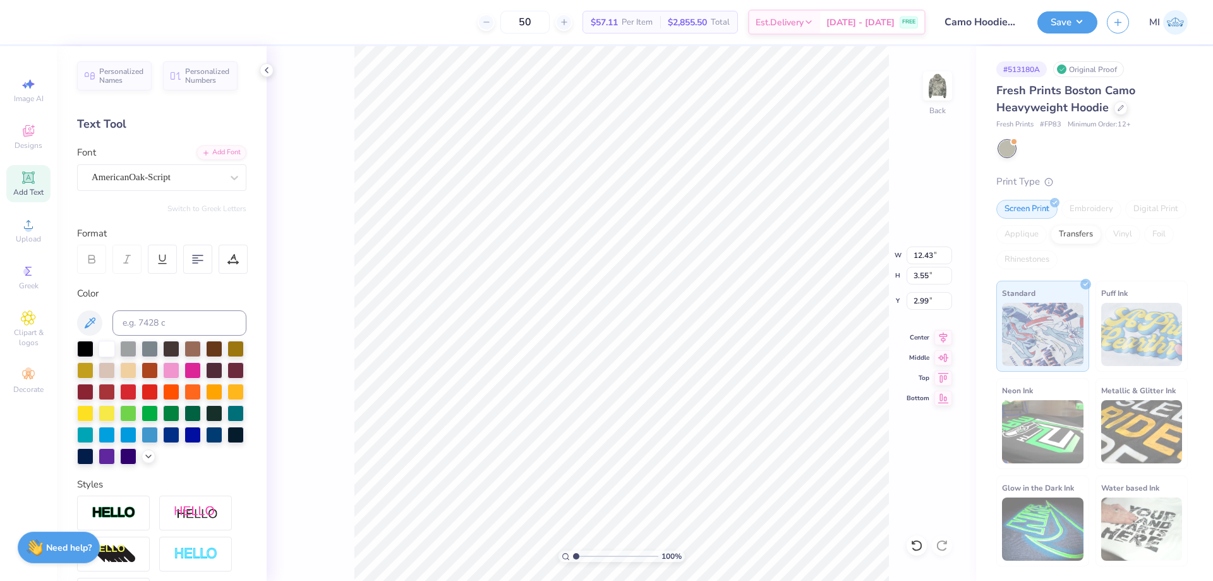
type input "18.27"
type input "5.09"
type input "2.56"
click at [925, 254] on input "18.27" at bounding box center [929, 255] width 45 height 18
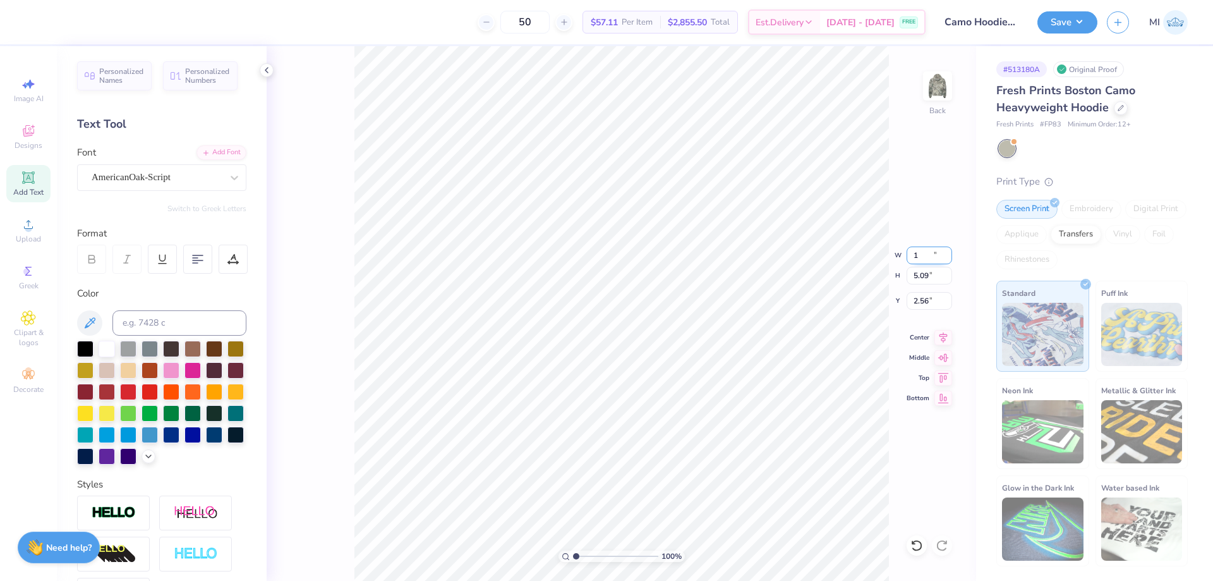
click at [925, 254] on input "1" at bounding box center [929, 255] width 45 height 18
type input "12.50"
type input "3.48"
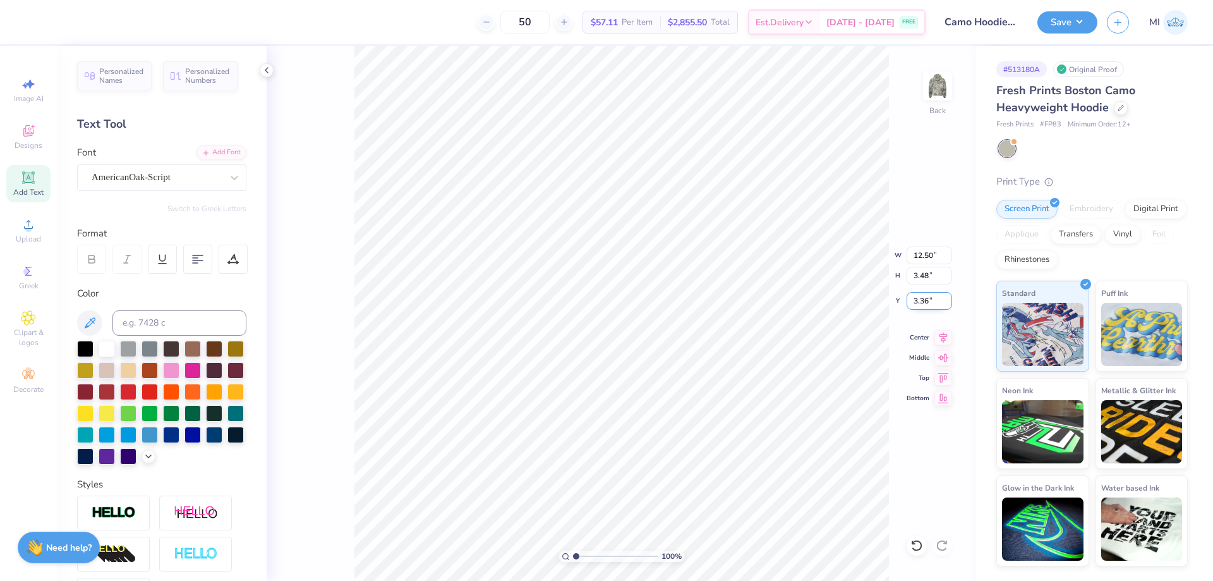
click at [936, 298] on input "3.36" at bounding box center [929, 301] width 45 height 18
click at [936, 298] on input "3" at bounding box center [929, 301] width 45 height 18
type input "3.00"
click at [167, 178] on div "Super Dream" at bounding box center [156, 177] width 133 height 20
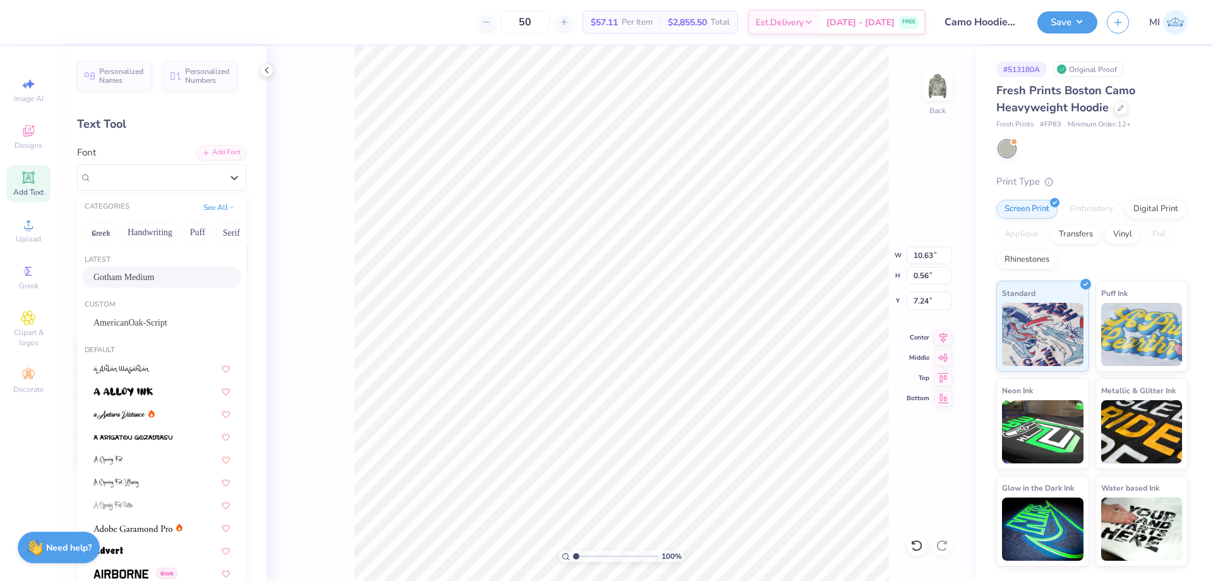
click at [138, 275] on span "Gotham Medium" at bounding box center [124, 276] width 61 height 13
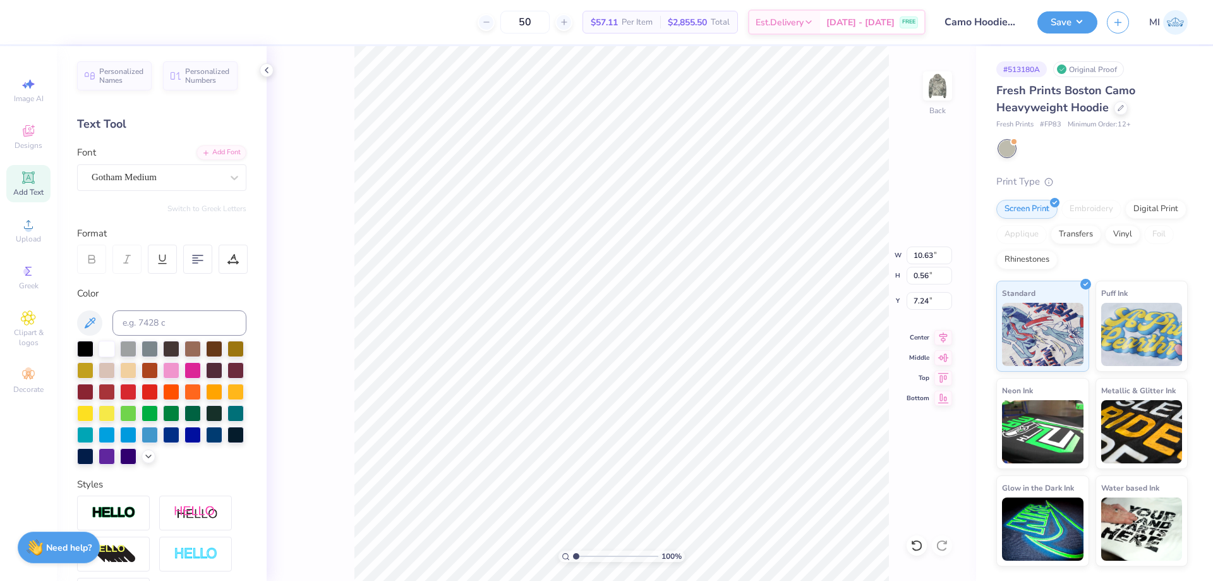
type input "12.51"
type input "0.51"
type input "7.32"
click at [924, 250] on input "15.00" at bounding box center [929, 255] width 45 height 18
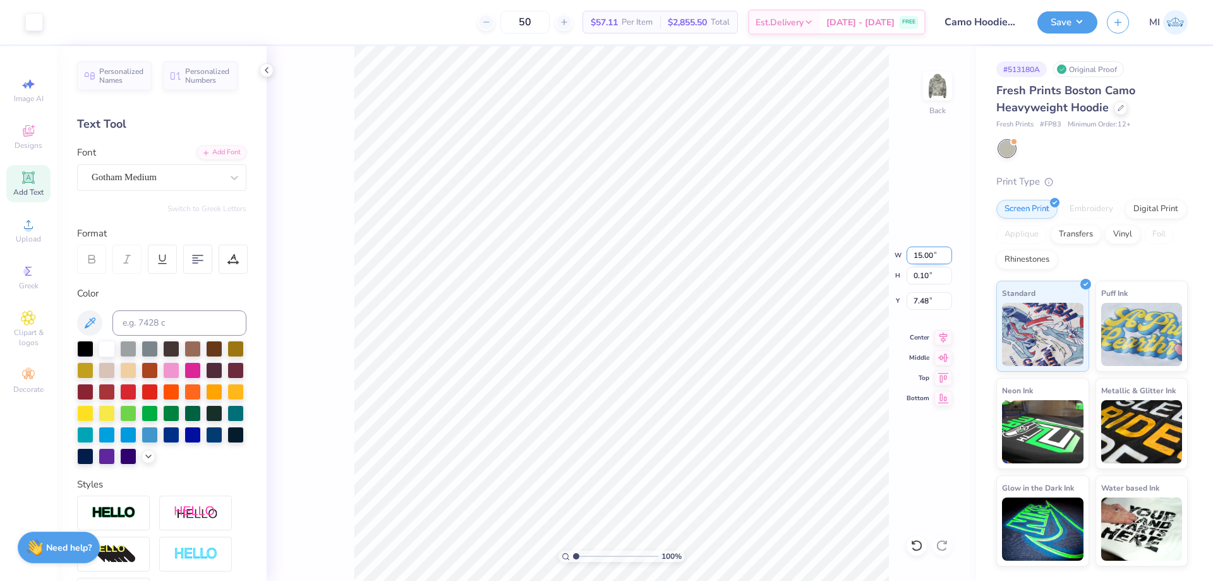
click at [924, 250] on input "15.00" at bounding box center [929, 255] width 45 height 18
type input "11.50"
type input "0.07"
type input "7.49"
drag, startPoint x: 602, startPoint y: 558, endPoint x: 581, endPoint y: 558, distance: 21.5
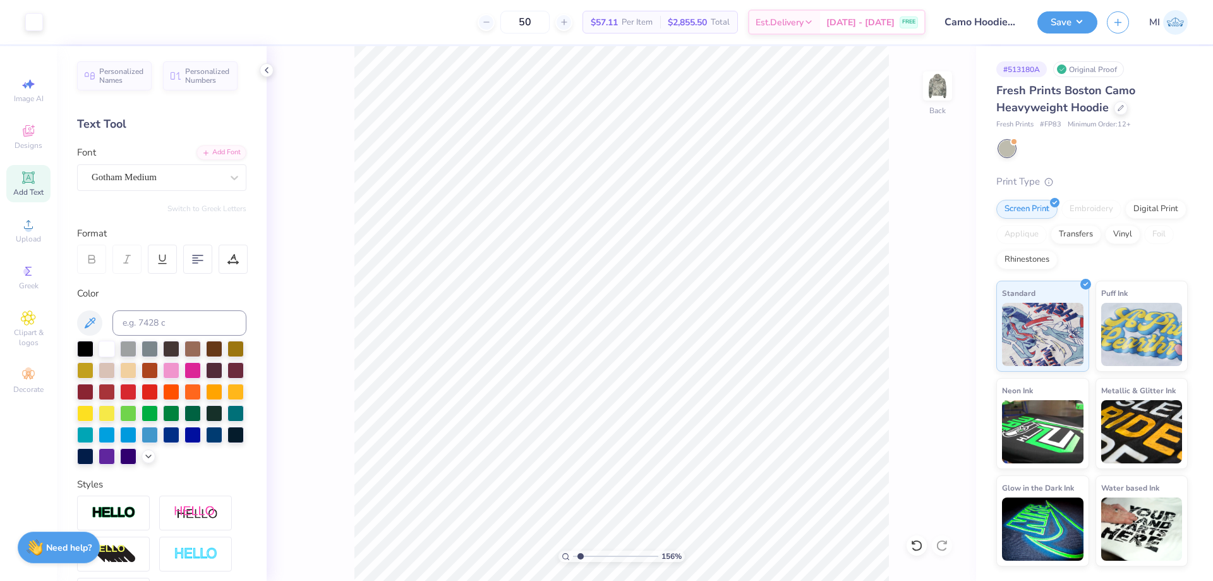
click at [581, 558] on input "range" at bounding box center [615, 555] width 85 height 11
type input "1.56"
click at [921, 255] on input "12.51" at bounding box center [929, 255] width 45 height 18
click at [922, 254] on input "12.51" at bounding box center [929, 255] width 45 height 18
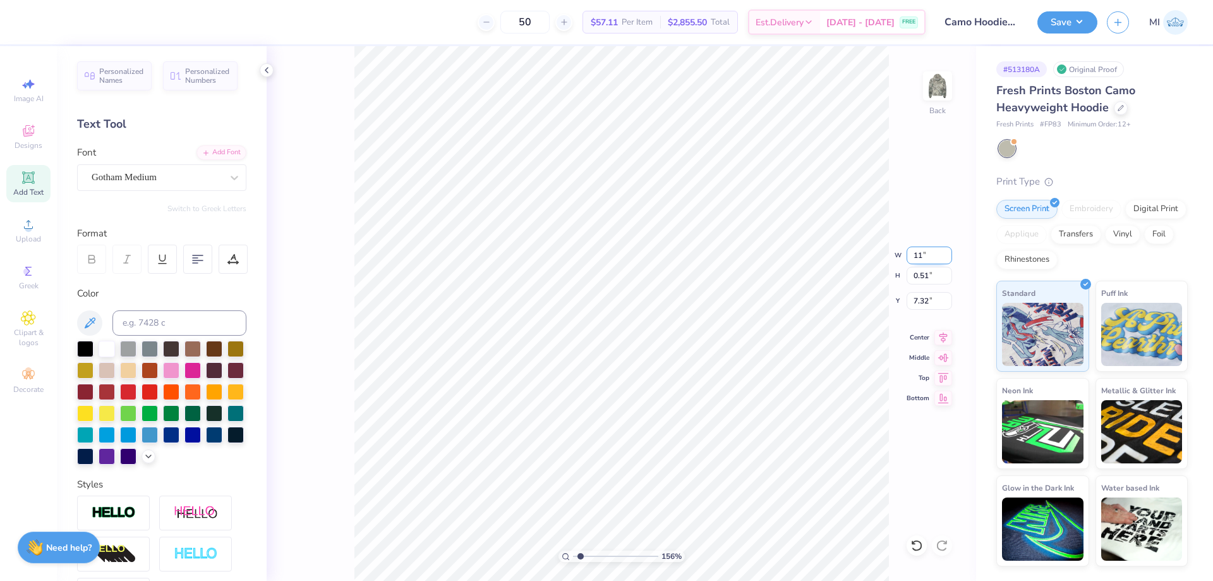
type input "11.00"
type input "0.45"
type input "7.03"
click at [584, 553] on div "156 %" at bounding box center [621, 313] width 534 height 534
type input "2.08"
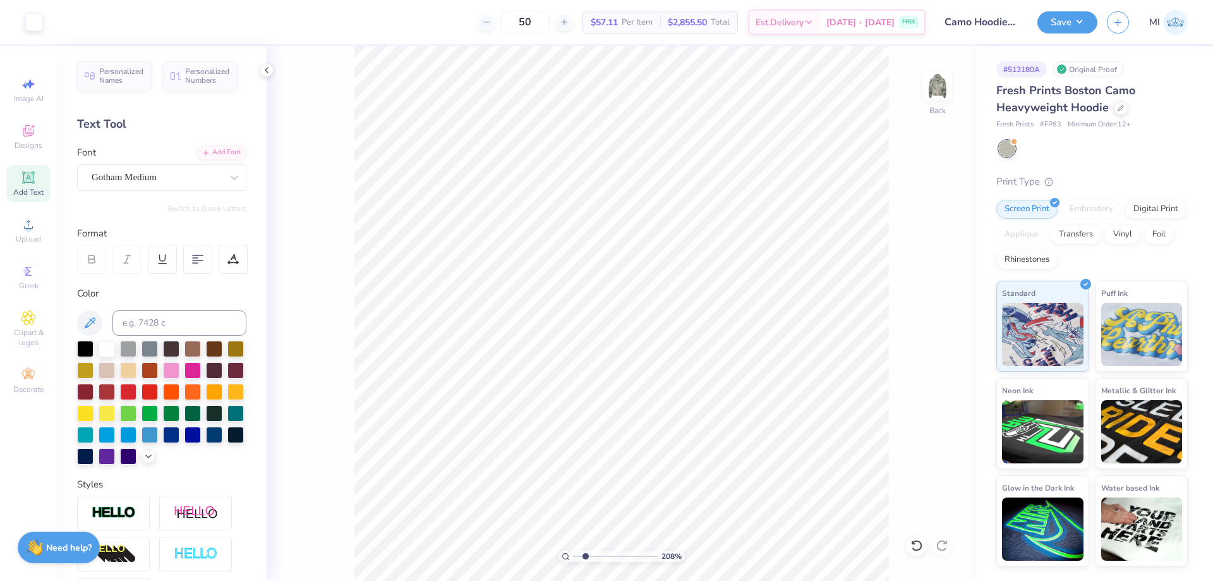
click at [585, 553] on input "range" at bounding box center [615, 555] width 85 height 11
click at [925, 255] on input "11.00" at bounding box center [929, 255] width 45 height 18
type input "8.00"
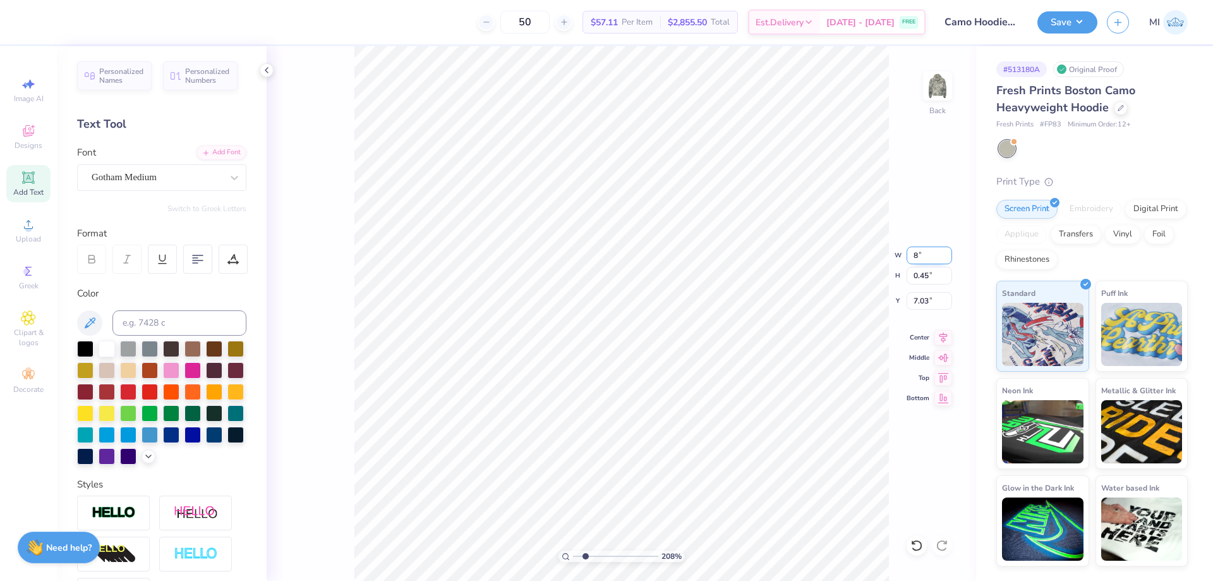
type input "0.33"
type input "7.10"
type input "11.50"
type input "0.07"
type input "7.22"
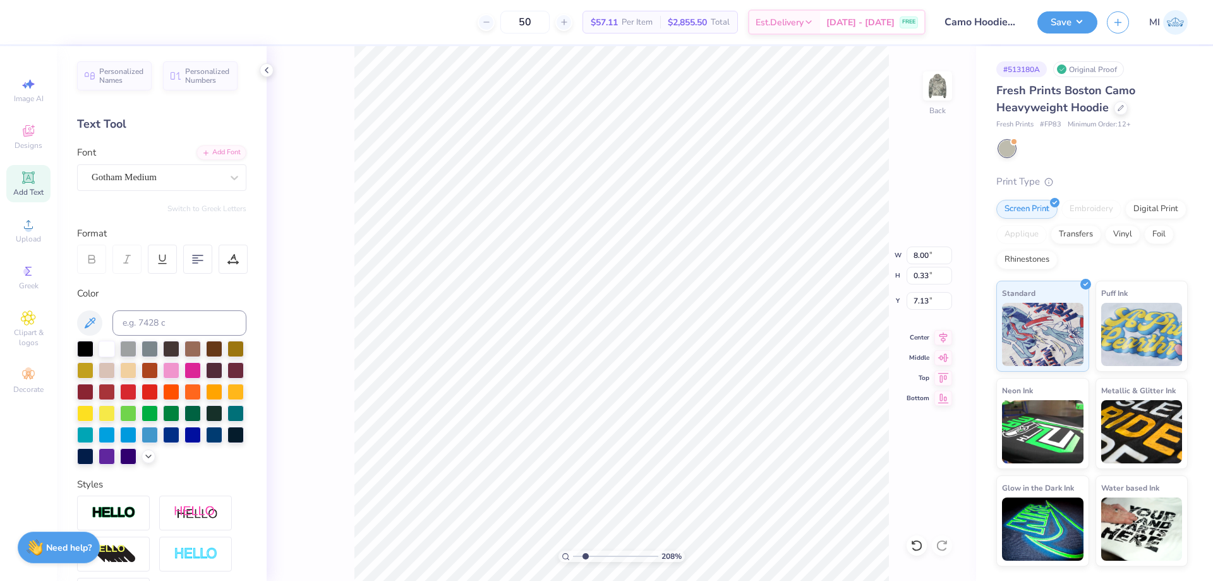
type input "7.13"
click at [934, 255] on input "11.50" at bounding box center [929, 255] width 45 height 18
click at [936, 255] on input "11.50" at bounding box center [929, 255] width 45 height 18
type input "10.00"
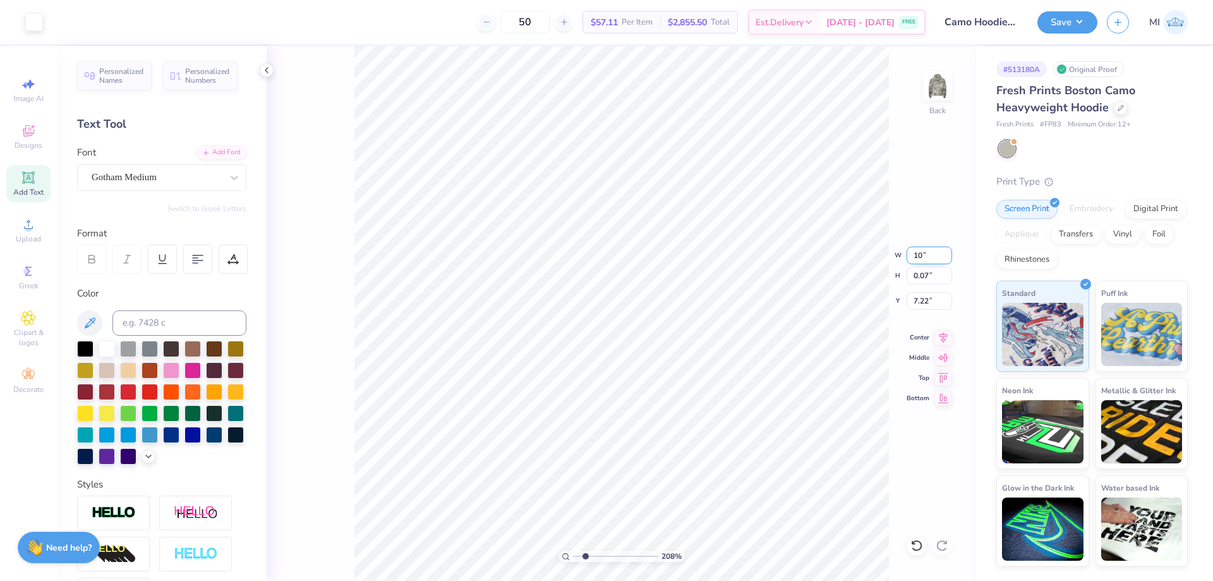
type input "0.06"
type input "7.23"
type input "7.10"
type input "7.75"
drag, startPoint x: 935, startPoint y: 257, endPoint x: 836, endPoint y: 253, distance: 99.2
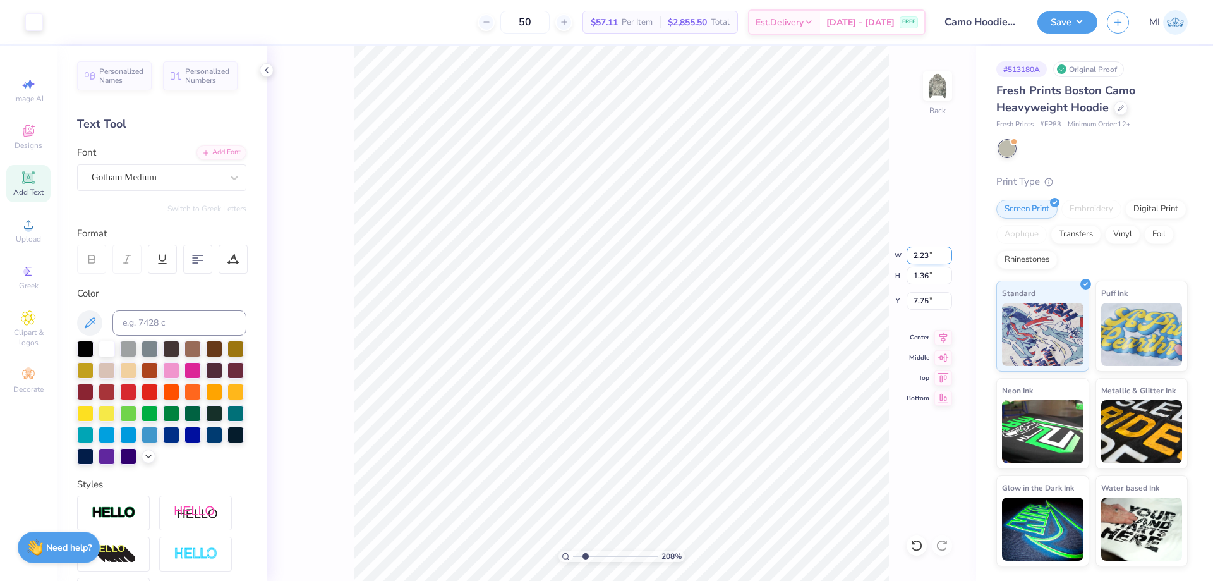
click at [907, 253] on input "2.23" at bounding box center [929, 255] width 45 height 18
type input "2.00"
type input "1.22"
type input "7.82"
click at [190, 174] on div "Gotham Medium" at bounding box center [156, 177] width 133 height 20
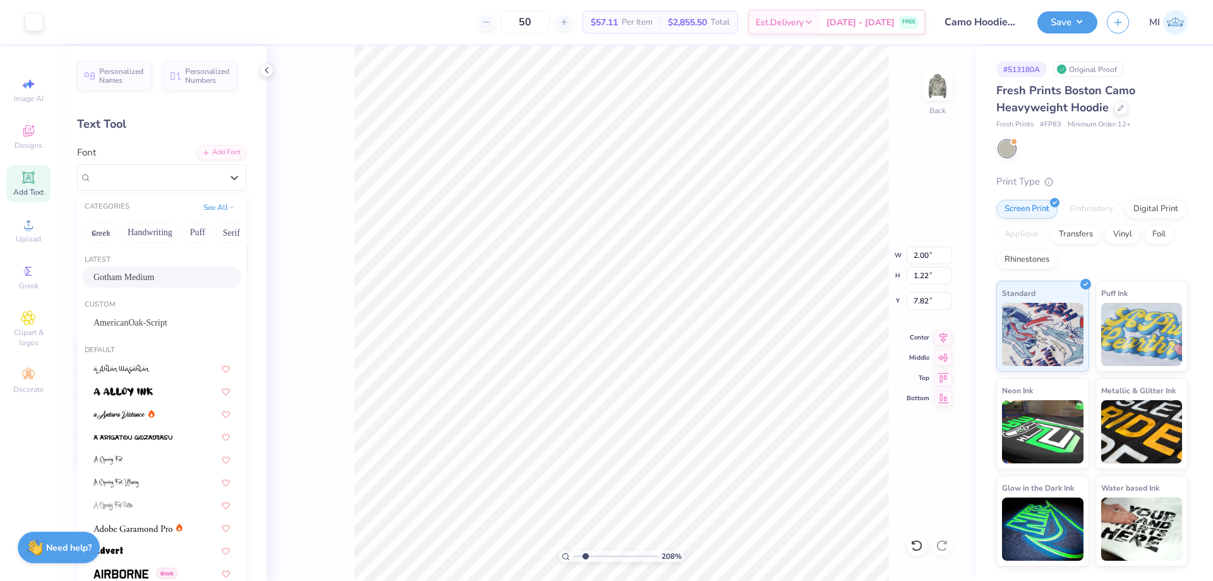
click at [162, 290] on div "Latest Gotham Medium" at bounding box center [161, 272] width 169 height 45
drag, startPoint x: 163, startPoint y: 281, endPoint x: 170, endPoint y: 278, distance: 7.6
click at [154, 281] on span "Gotham Medium" at bounding box center [124, 276] width 61 height 13
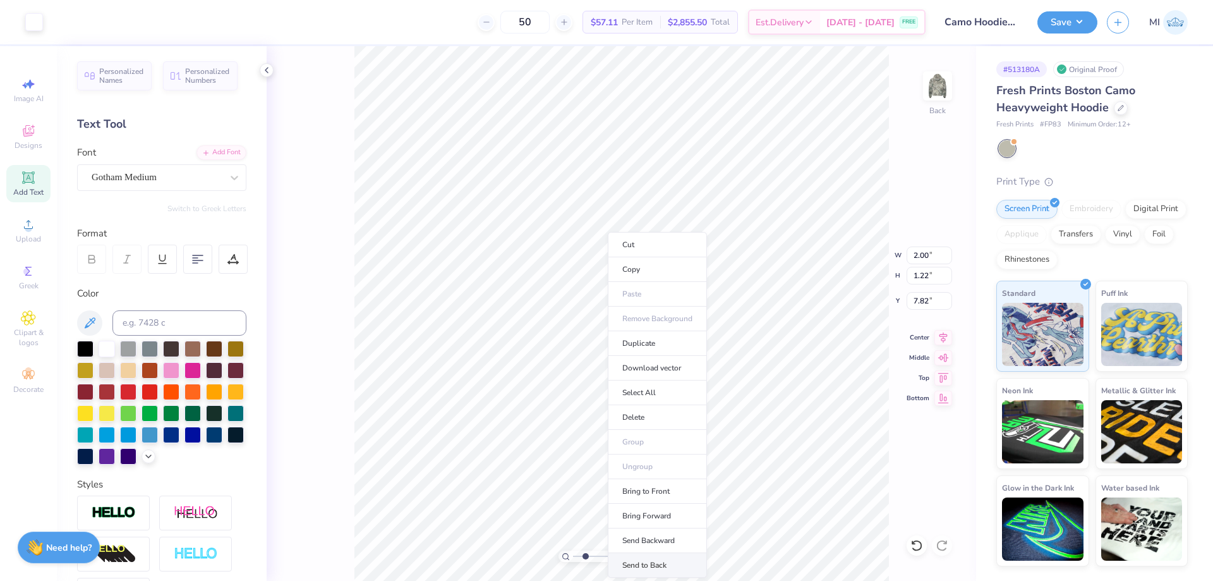
click at [641, 564] on li "Send to Back" at bounding box center [657, 565] width 99 height 25
click at [182, 186] on div "Super Dream" at bounding box center [156, 177] width 133 height 20
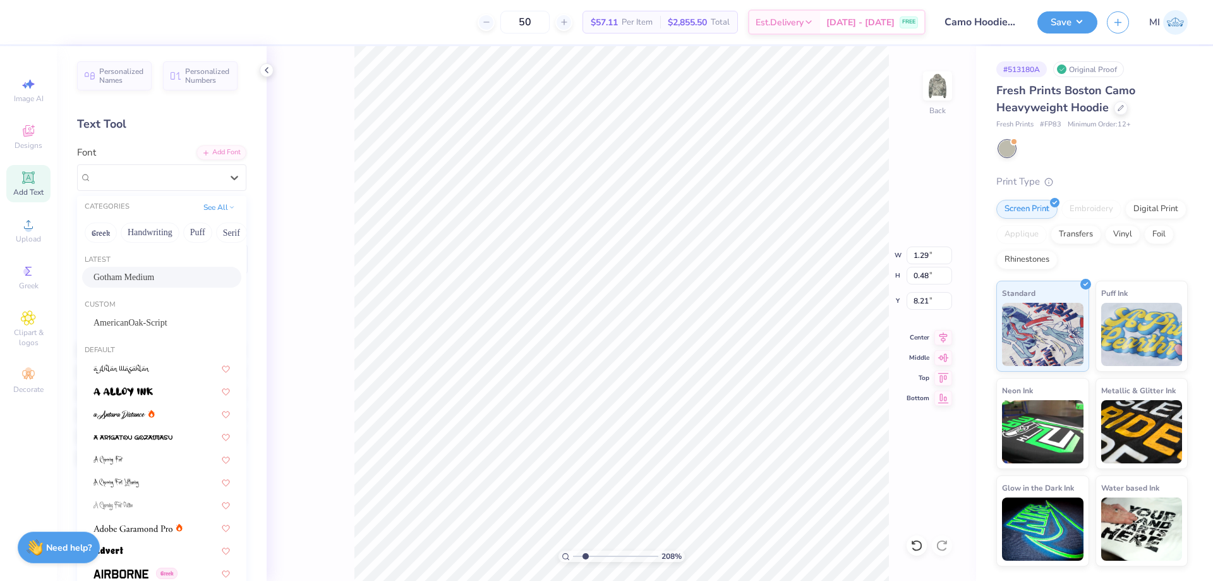
click at [140, 274] on span "Gotham Medium" at bounding box center [124, 276] width 61 height 13
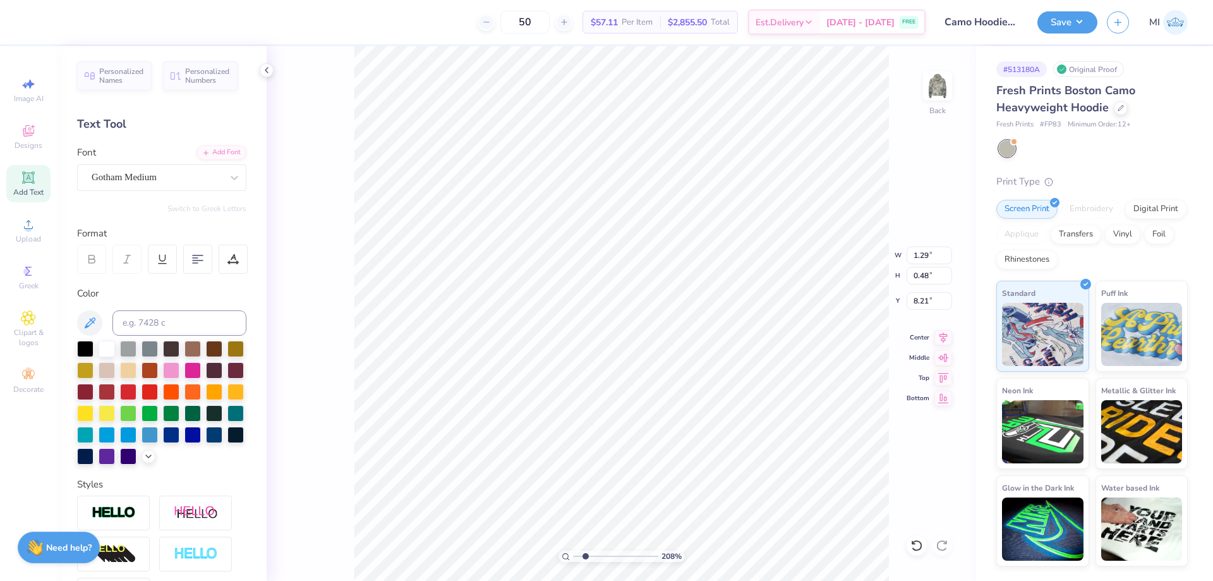
type input "1.30"
type input "0.43"
type input "8.26"
drag, startPoint x: 589, startPoint y: 558, endPoint x: 603, endPoint y: 555, distance: 13.6
type input "4.17"
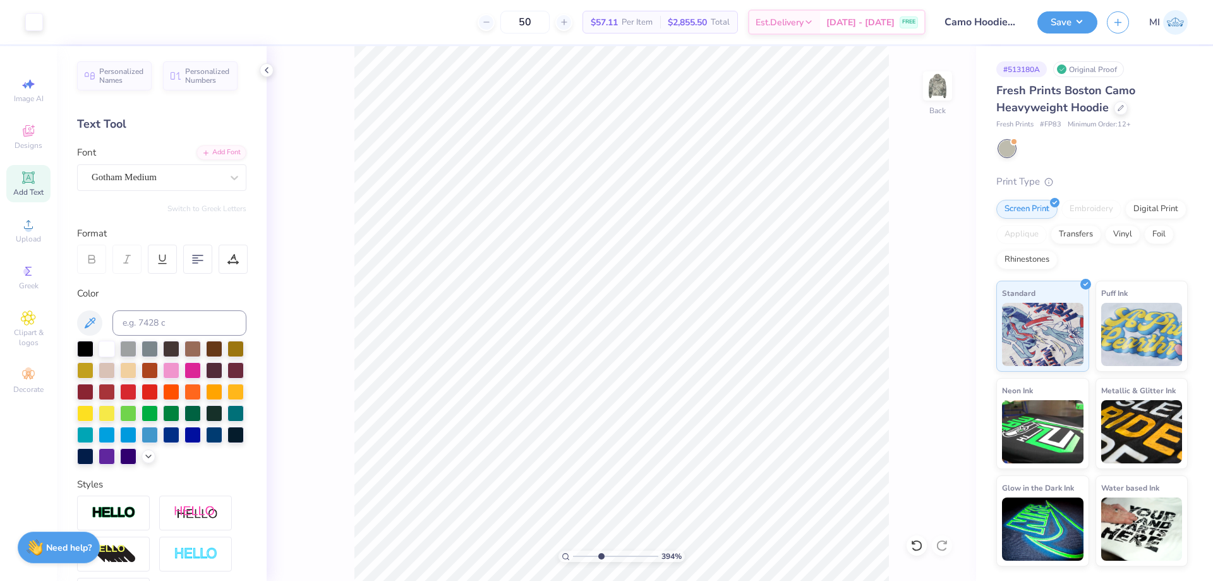
click at [603, 555] on input "range" at bounding box center [615, 555] width 85 height 11
type input "8.21"
click at [938, 258] on input "2.00" at bounding box center [929, 255] width 45 height 18
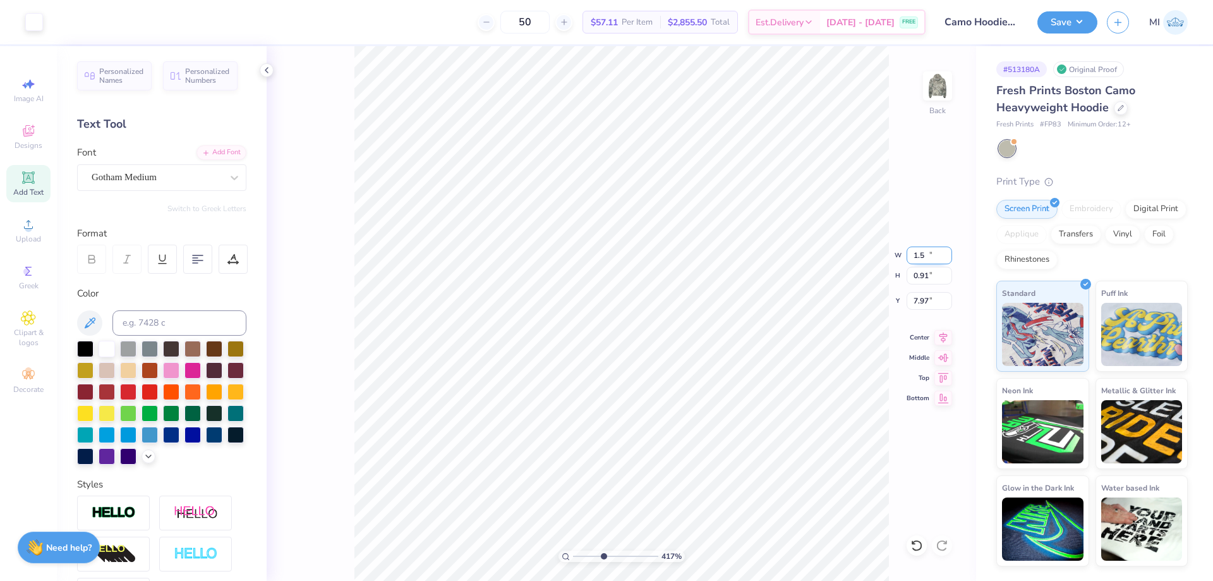
type input "1.50"
type input "0.91"
type input "7.59"
drag, startPoint x: 610, startPoint y: 556, endPoint x: 448, endPoint y: 543, distance: 162.2
type input "1"
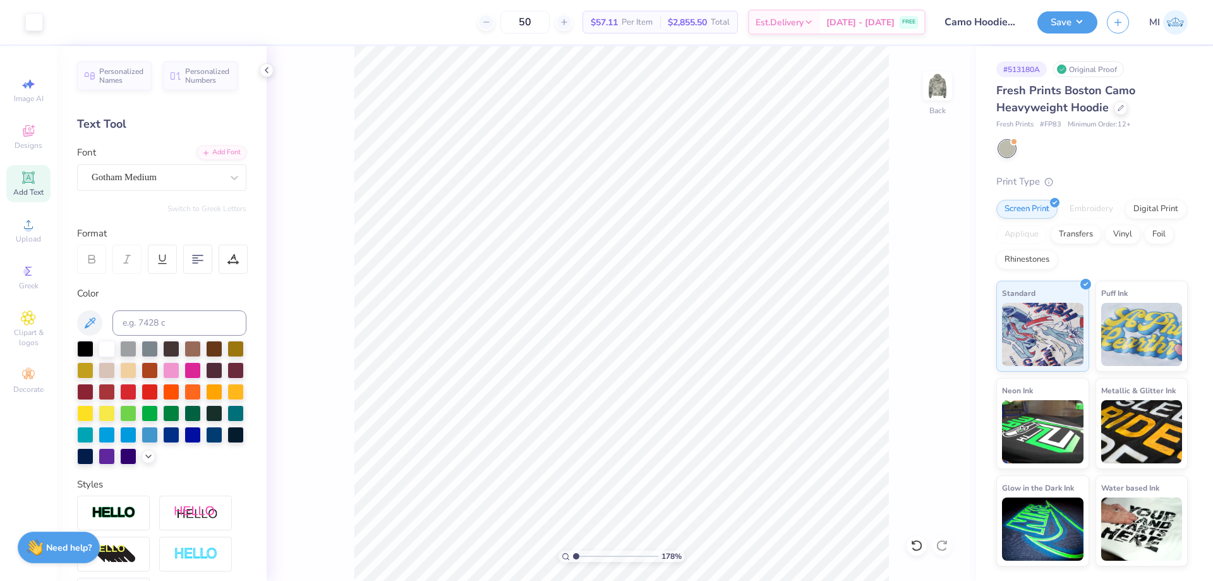
click at [573, 550] on input "range" at bounding box center [615, 555] width 85 height 11
click at [1073, 35] on div "Save MI" at bounding box center [1125, 22] width 176 height 44
click at [1076, 31] on button "Save" at bounding box center [1067, 20] width 60 height 22
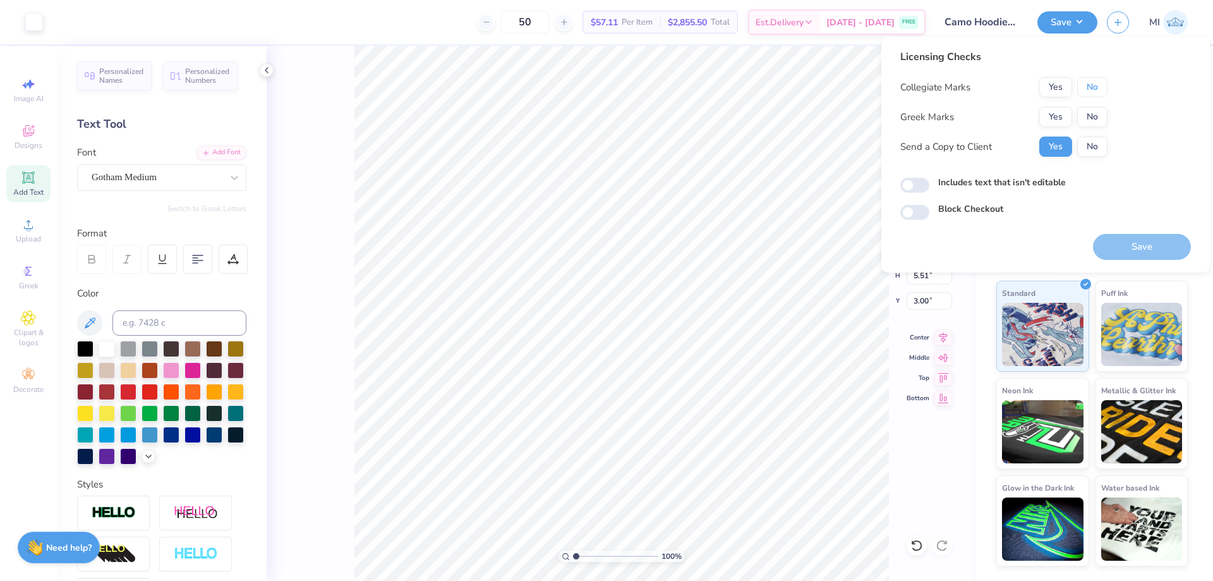
drag, startPoint x: 1107, startPoint y: 81, endPoint x: 1082, endPoint y: 99, distance: 30.5
click at [1102, 84] on button "No" at bounding box center [1092, 87] width 30 height 20
click at [1061, 109] on button "Yes" at bounding box center [1055, 117] width 33 height 20
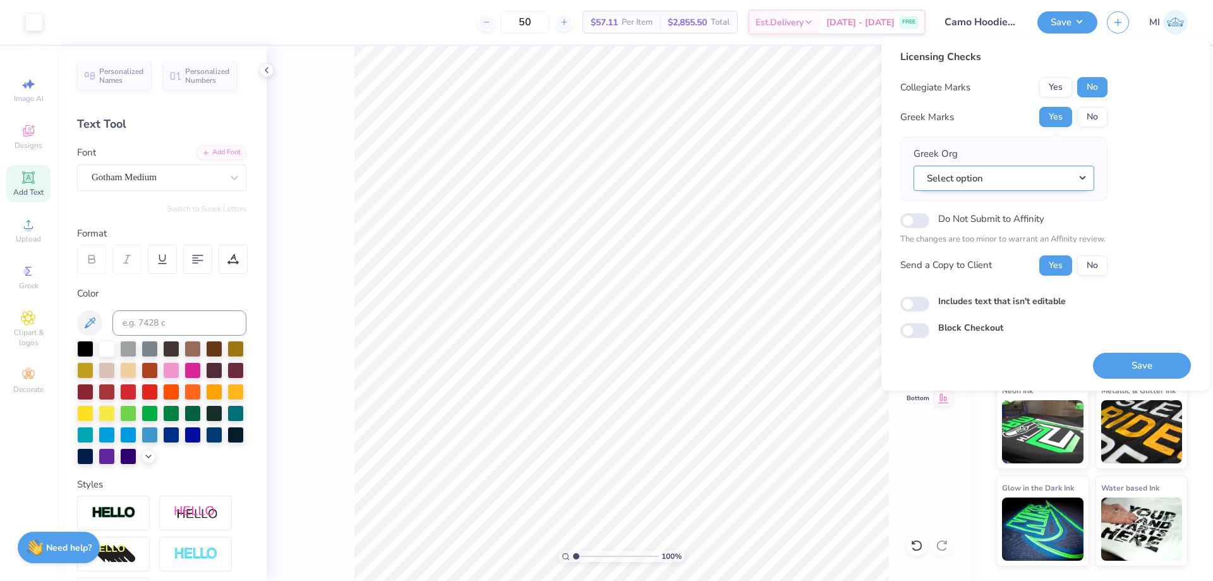
click at [1030, 190] on button "Select option" at bounding box center [1004, 179] width 181 height 26
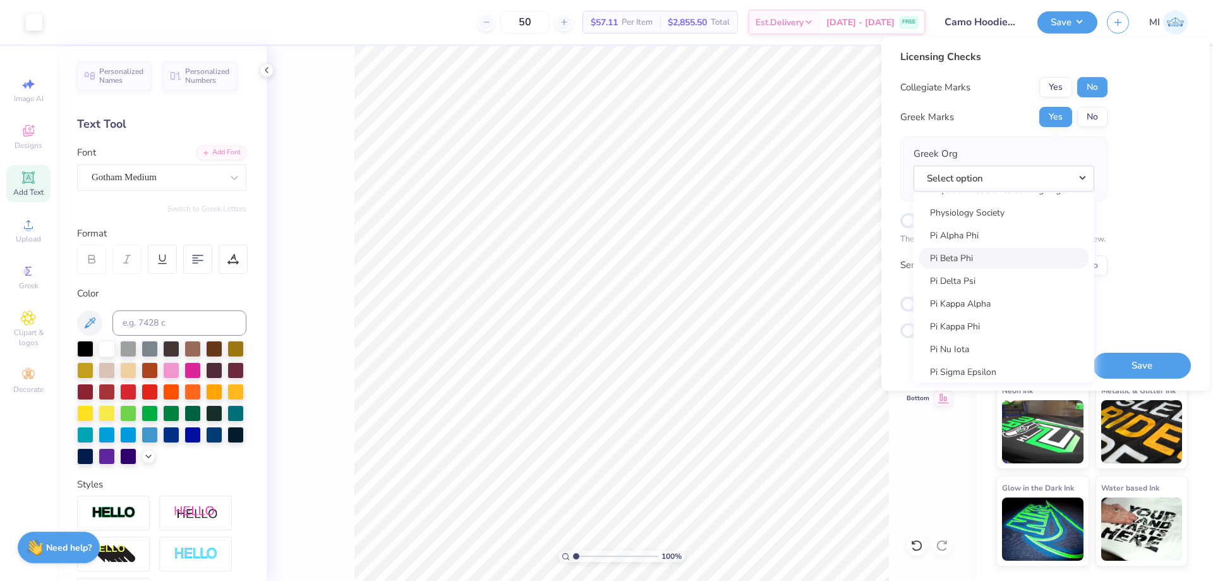
scroll to position [7202, 0]
click at [964, 266] on link "Pi Beta Phi" at bounding box center [1004, 261] width 171 height 21
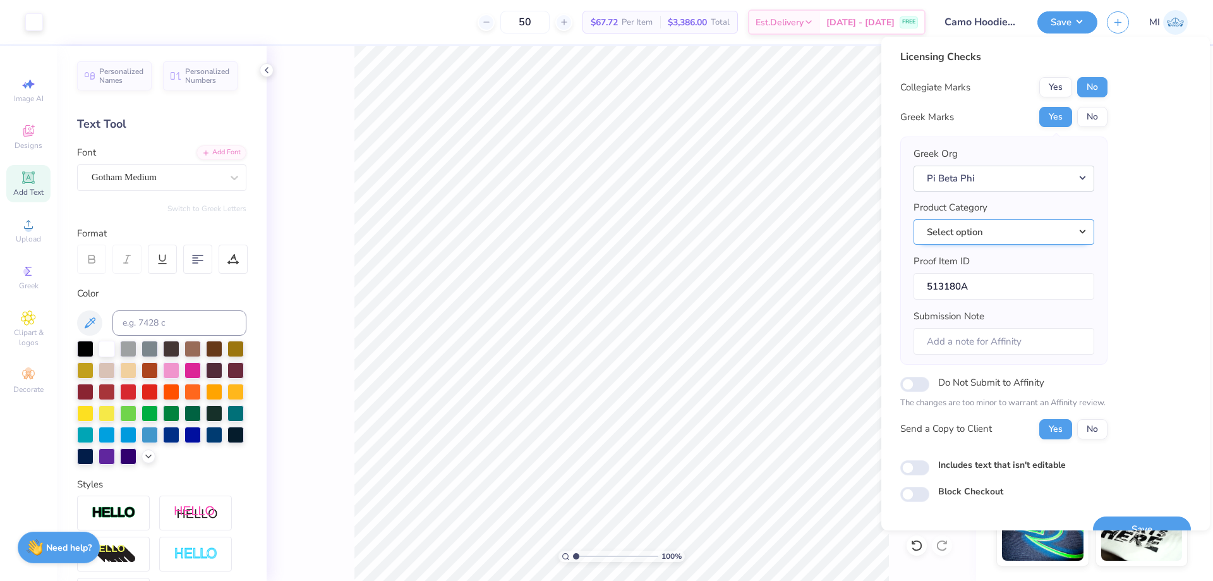
click at [1030, 232] on button "Select option" at bounding box center [1004, 232] width 181 height 26
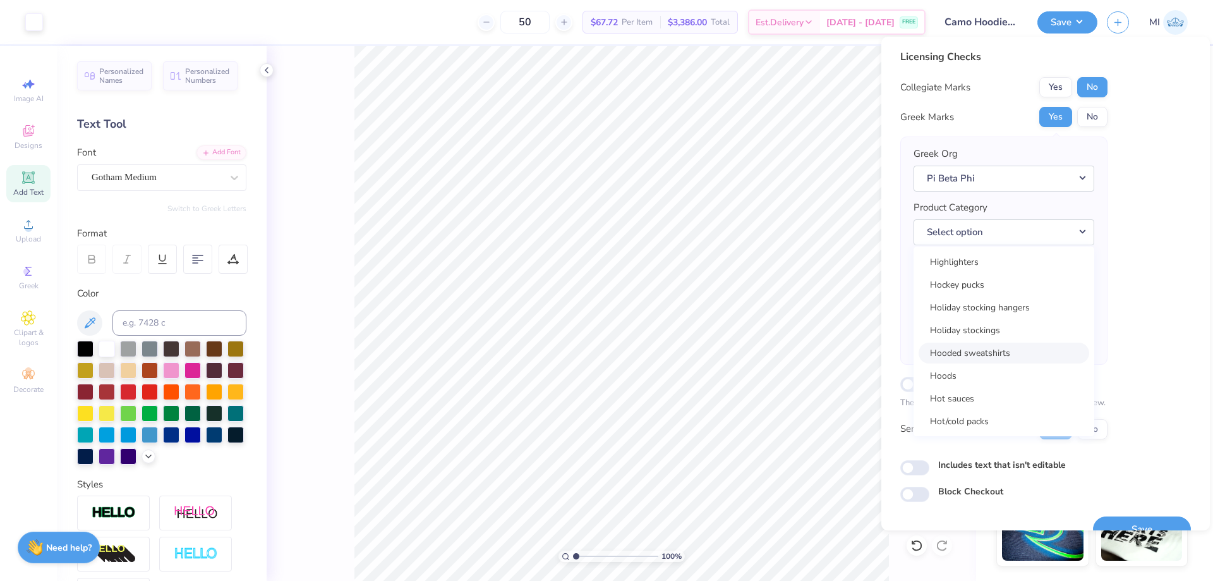
click at [1011, 355] on link "Hooded sweatshirts" at bounding box center [1004, 352] width 171 height 21
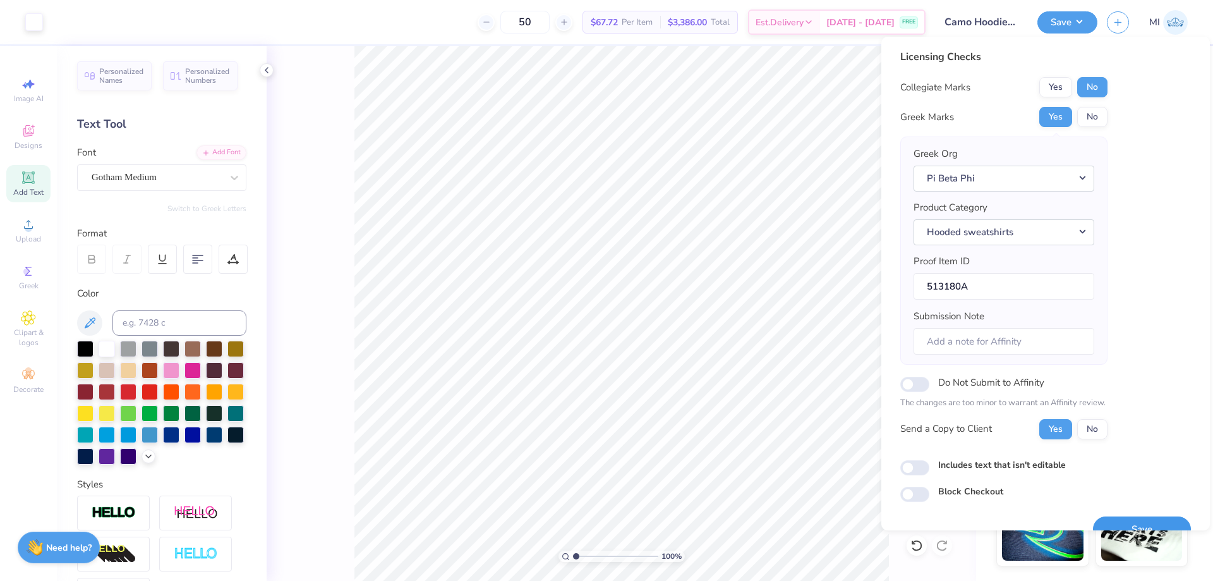
click at [1141, 521] on button "Save" at bounding box center [1142, 529] width 98 height 26
